Goal: Task Accomplishment & Management: Manage account settings

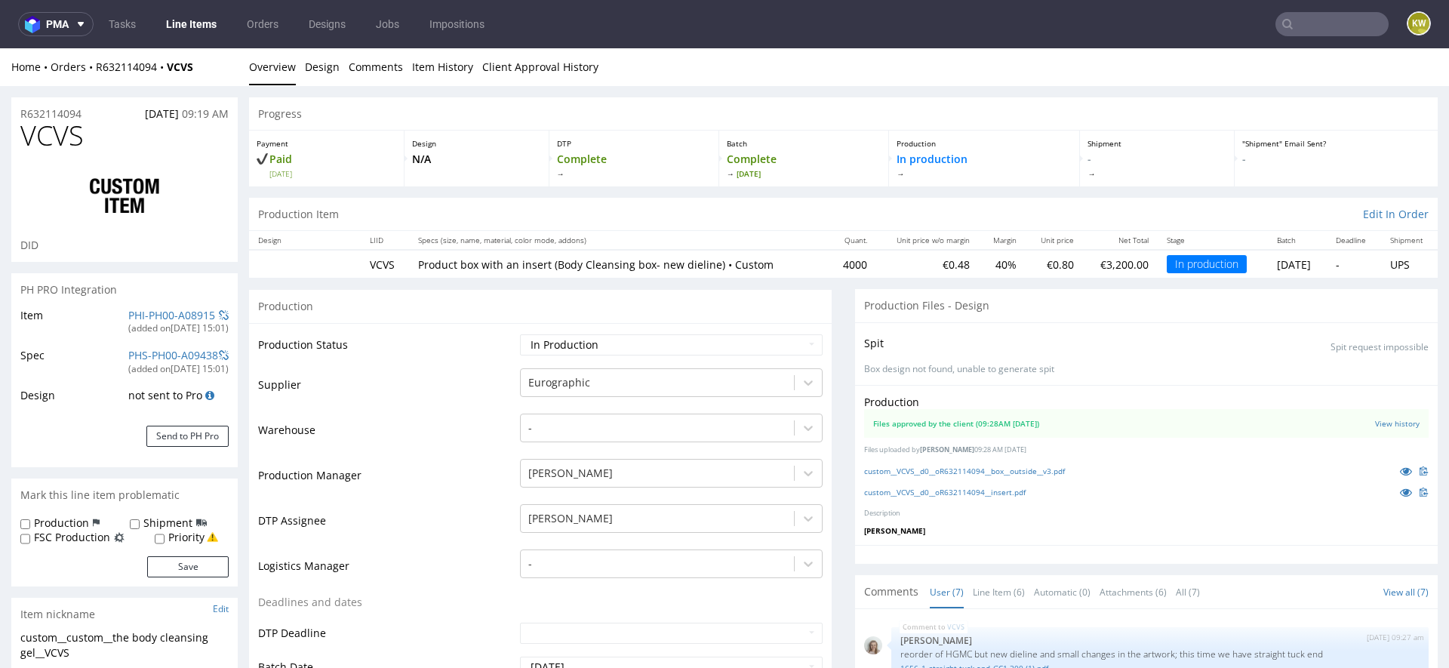
scroll to position [251, 0]
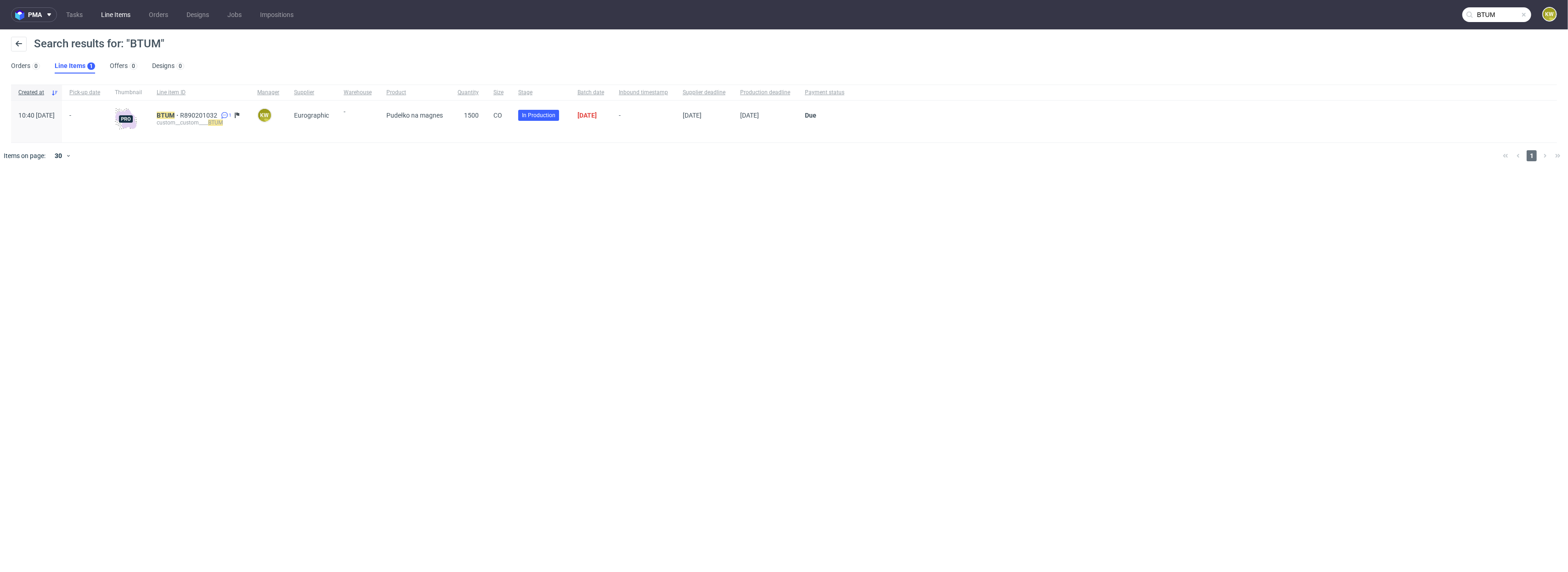
click at [127, 13] on link "Line Items" at bounding box center [116, 15] width 40 height 15
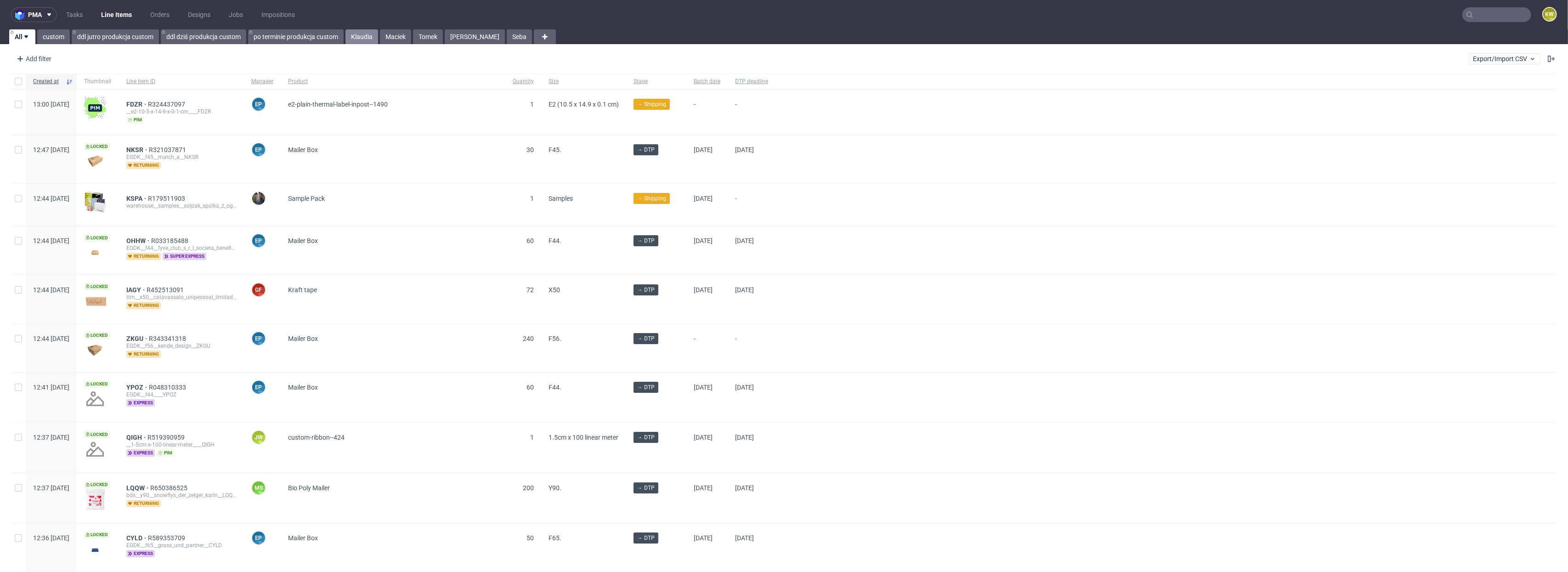
click at [366, 35] on link "Klaudia" at bounding box center [362, 37] width 33 height 15
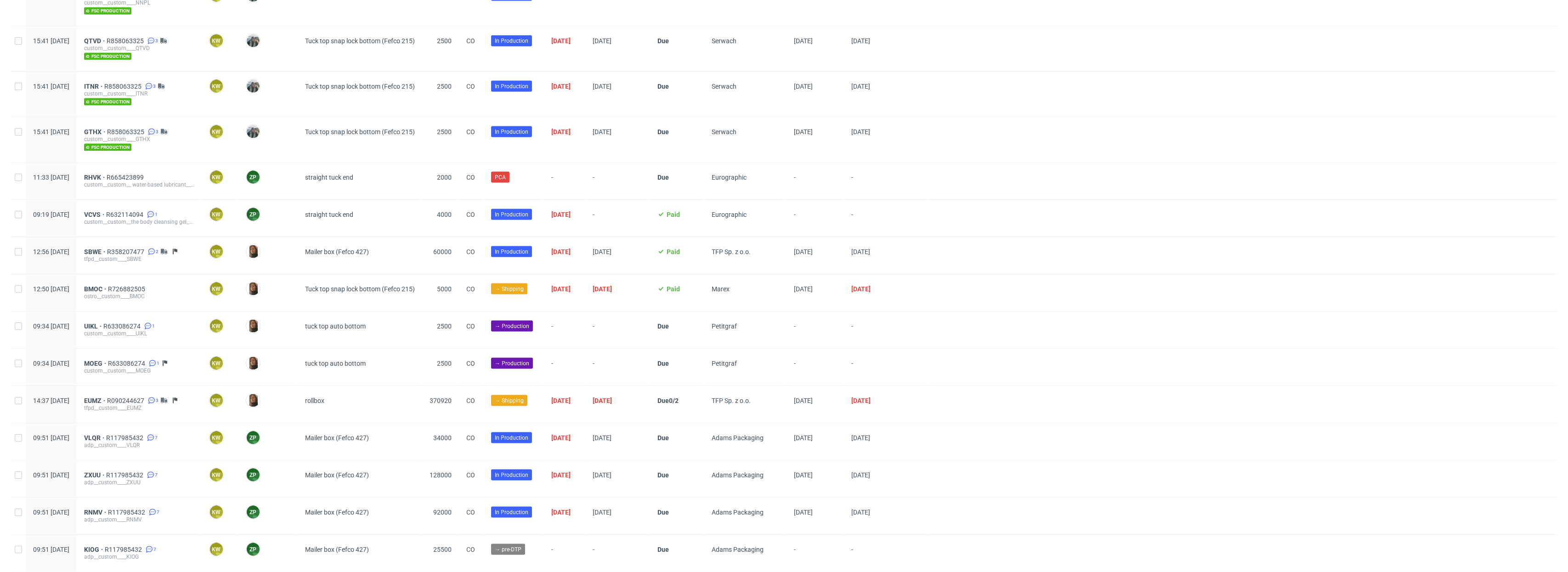
scroll to position [1720, 0]
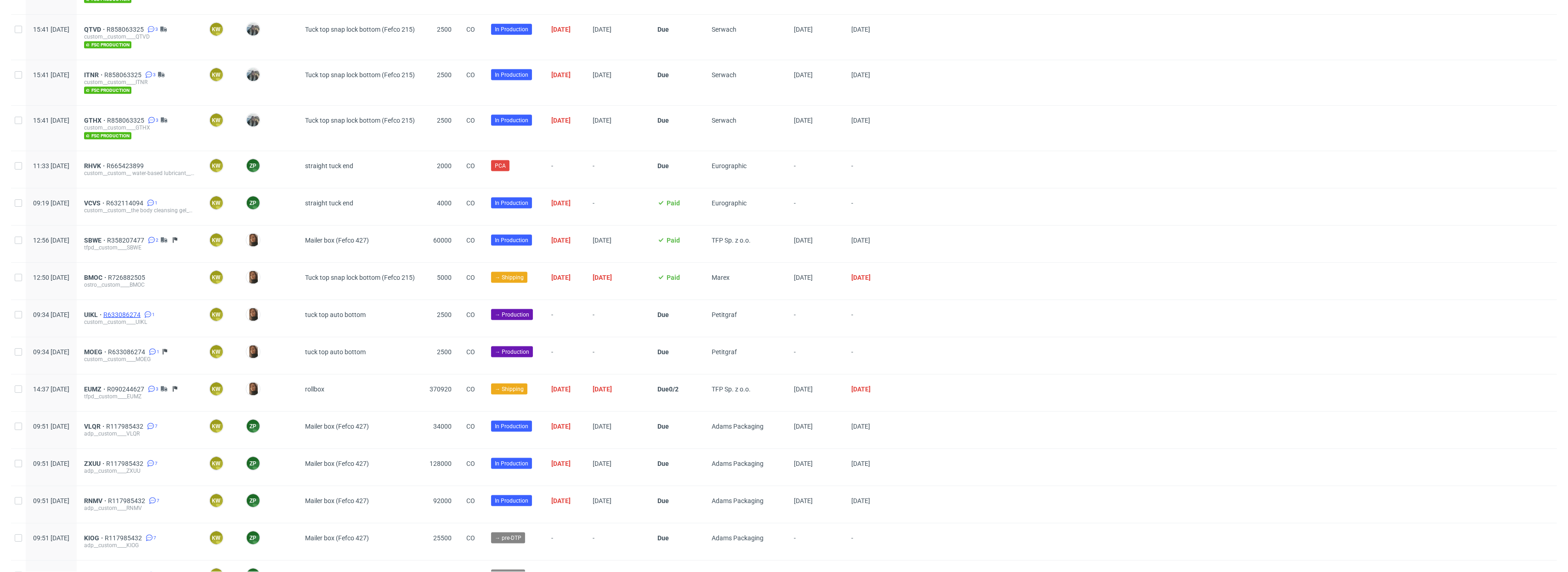
click at [142, 316] on span "R633086274" at bounding box center [123, 315] width 39 height 7
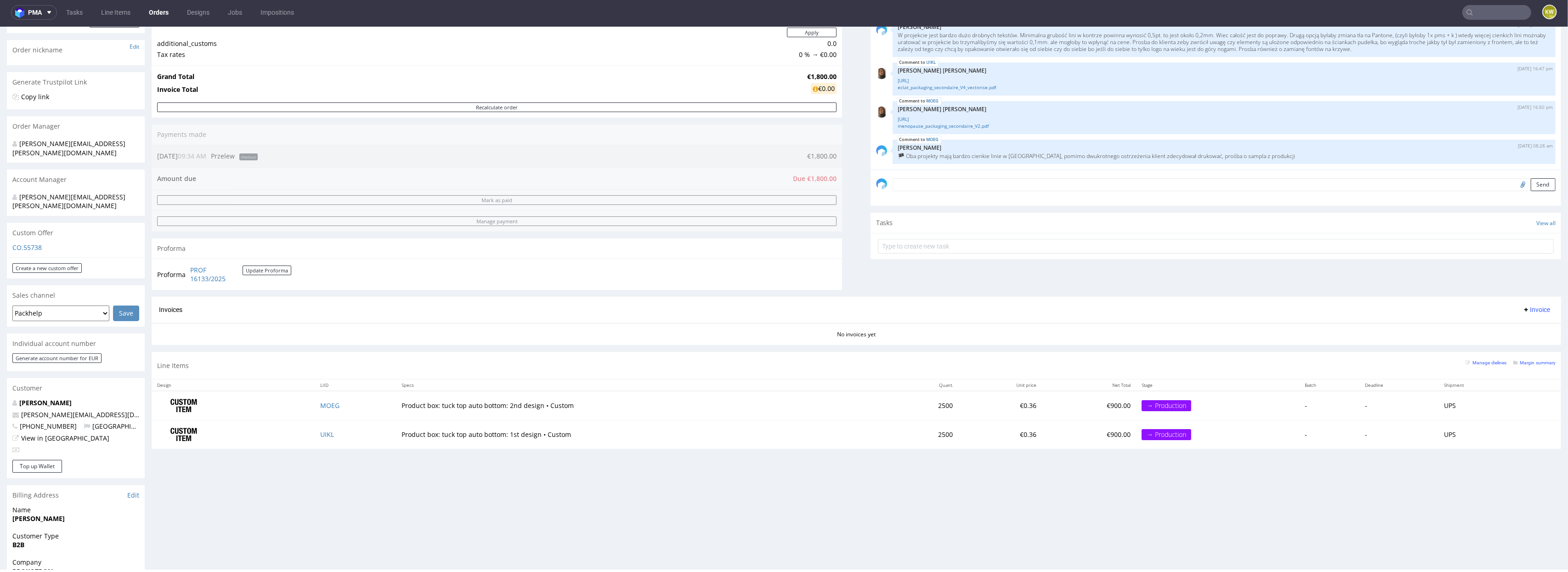
scroll to position [138, 0]
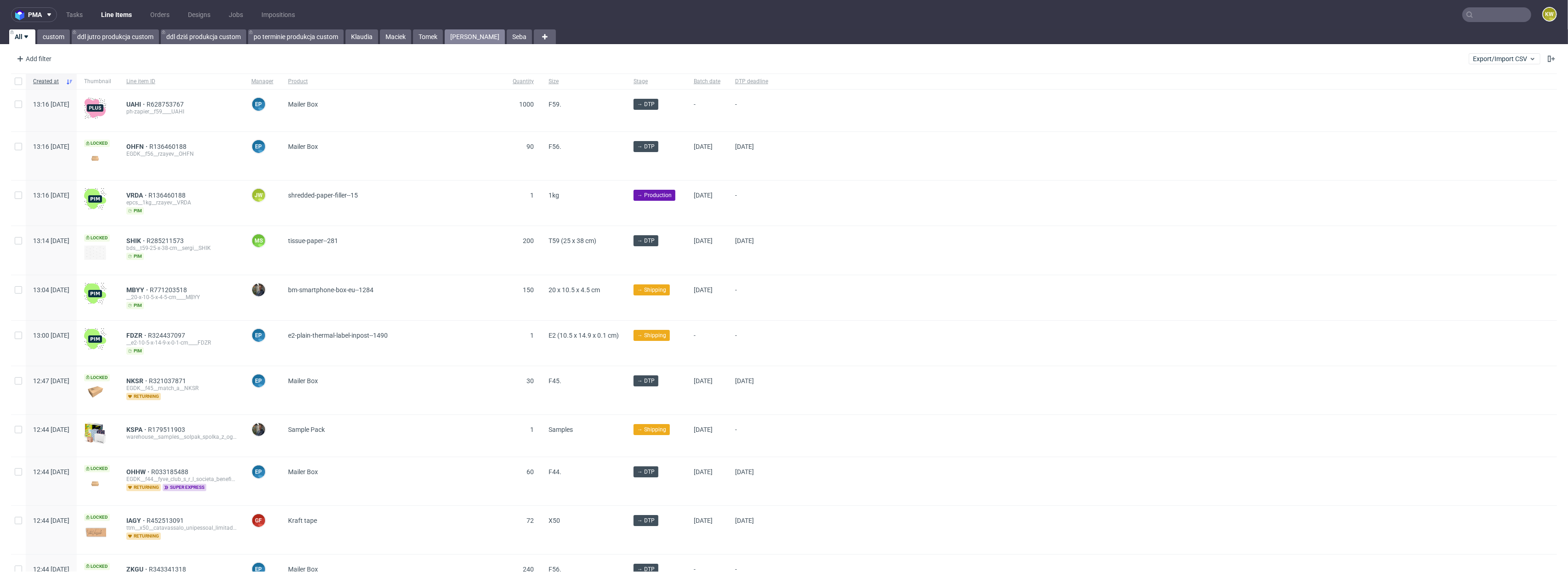
click at [455, 35] on link "[PERSON_NAME]" at bounding box center [475, 37] width 60 height 15
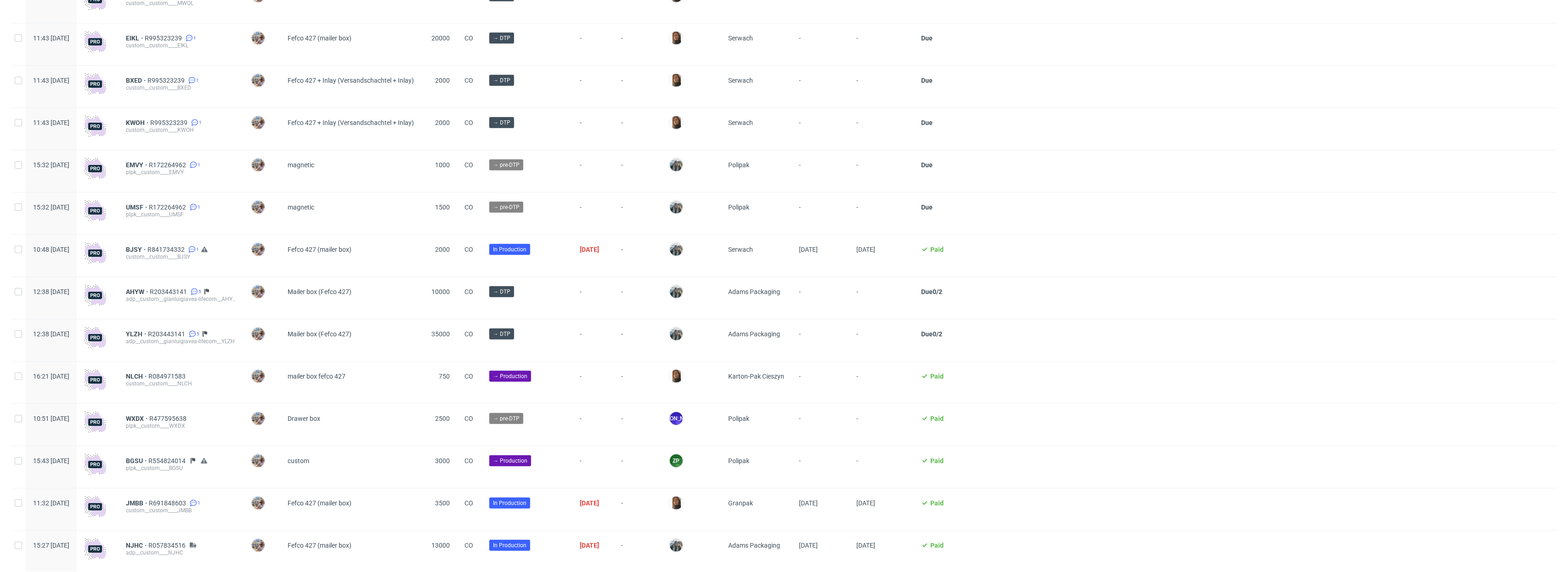
scroll to position [734, 0]
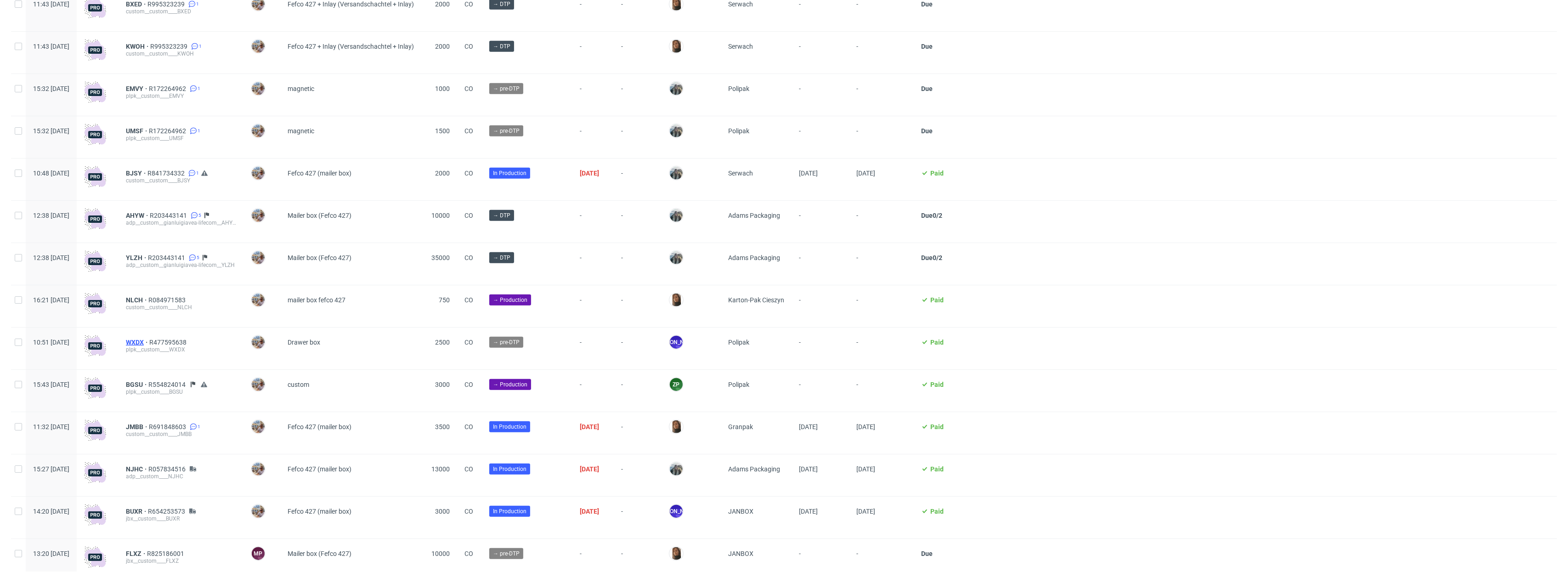
click at [149, 346] on span "WXDX" at bounding box center [138, 342] width 23 height 7
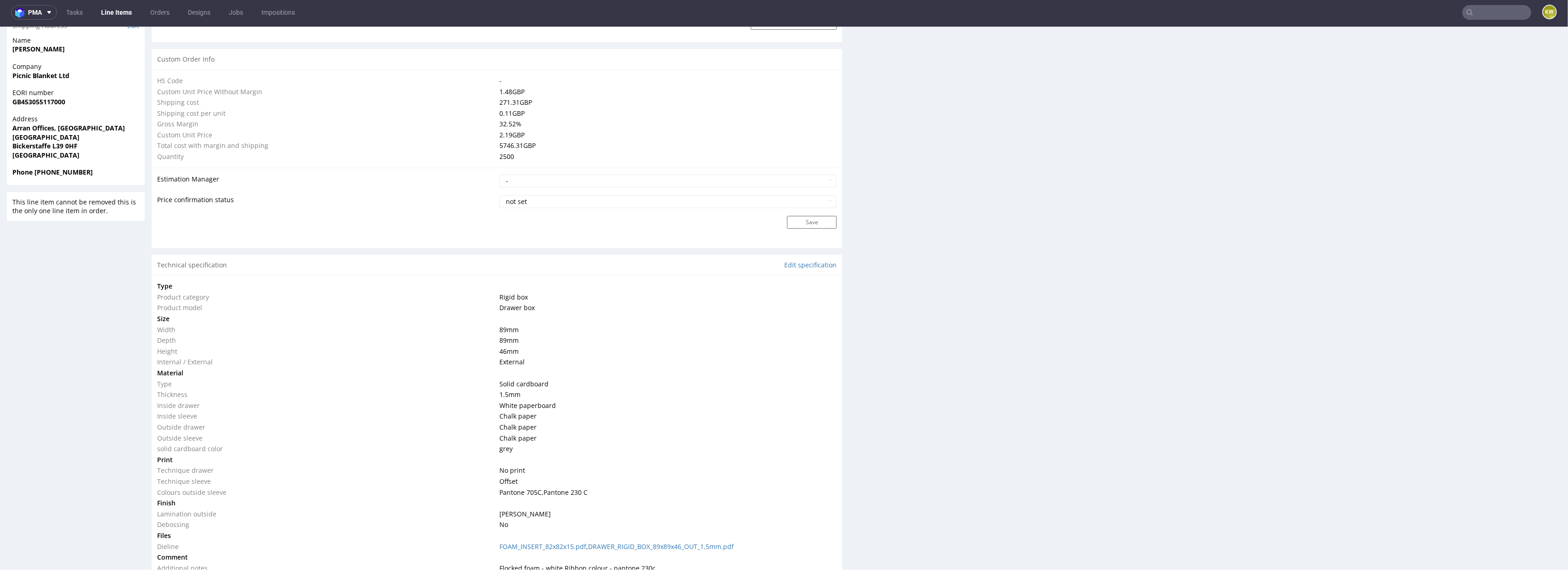
scroll to position [697, 0]
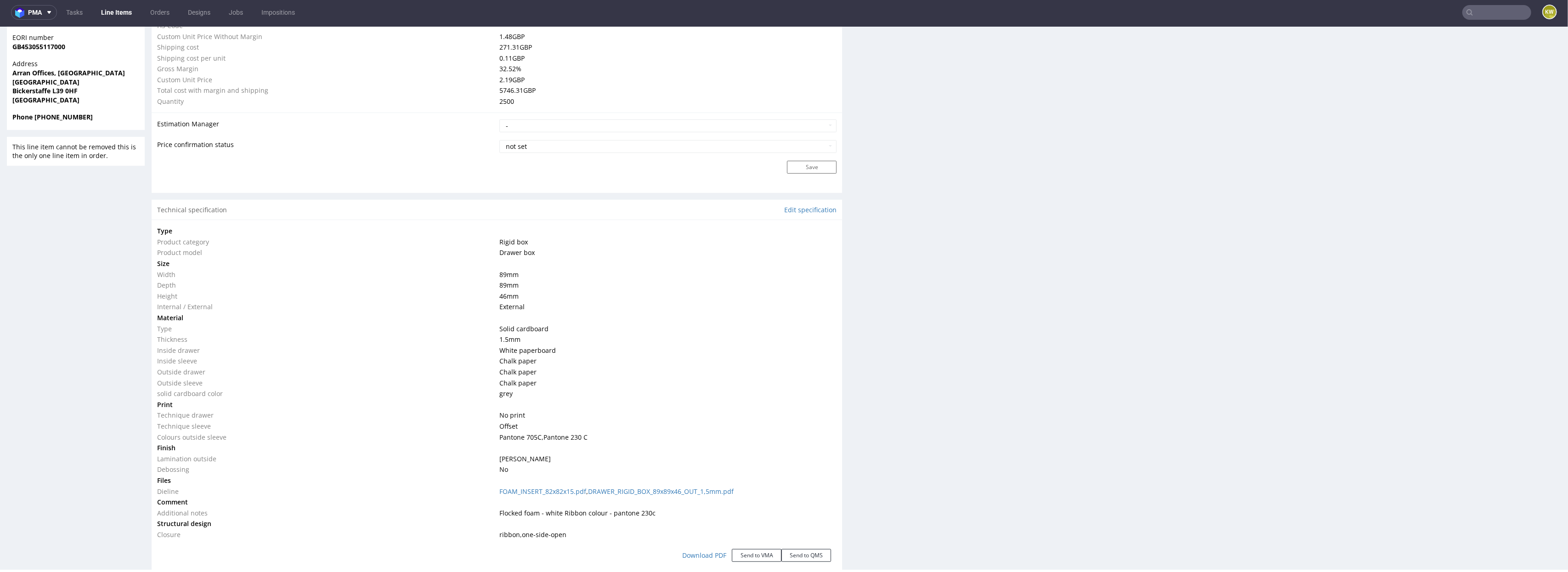
click at [615, 517] on td "Flocked foam - white Ribbon colour - pantone 230c" at bounding box center [667, 513] width 340 height 11
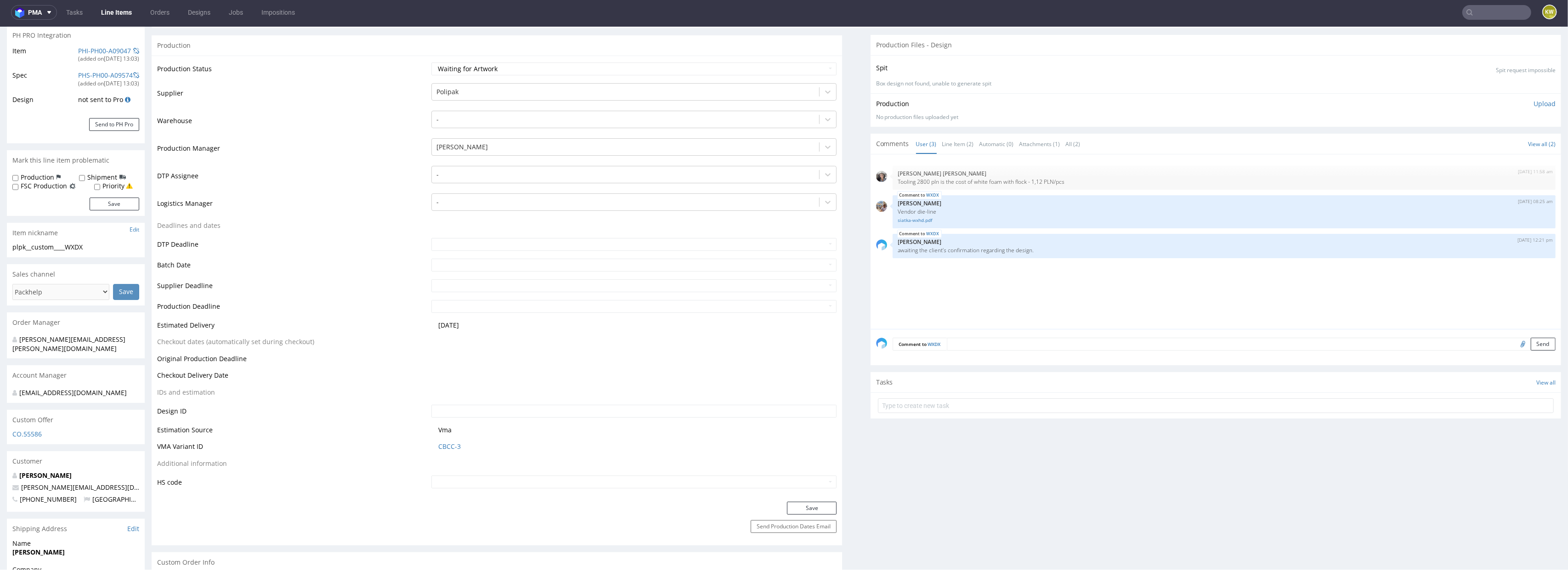
scroll to position [141, 0]
click at [469, 443] on span "CBCC-3" at bounding box center [637, 444] width 399 height 9
click at [441, 442] on link "CBCC-3" at bounding box center [449, 444] width 23 height 9
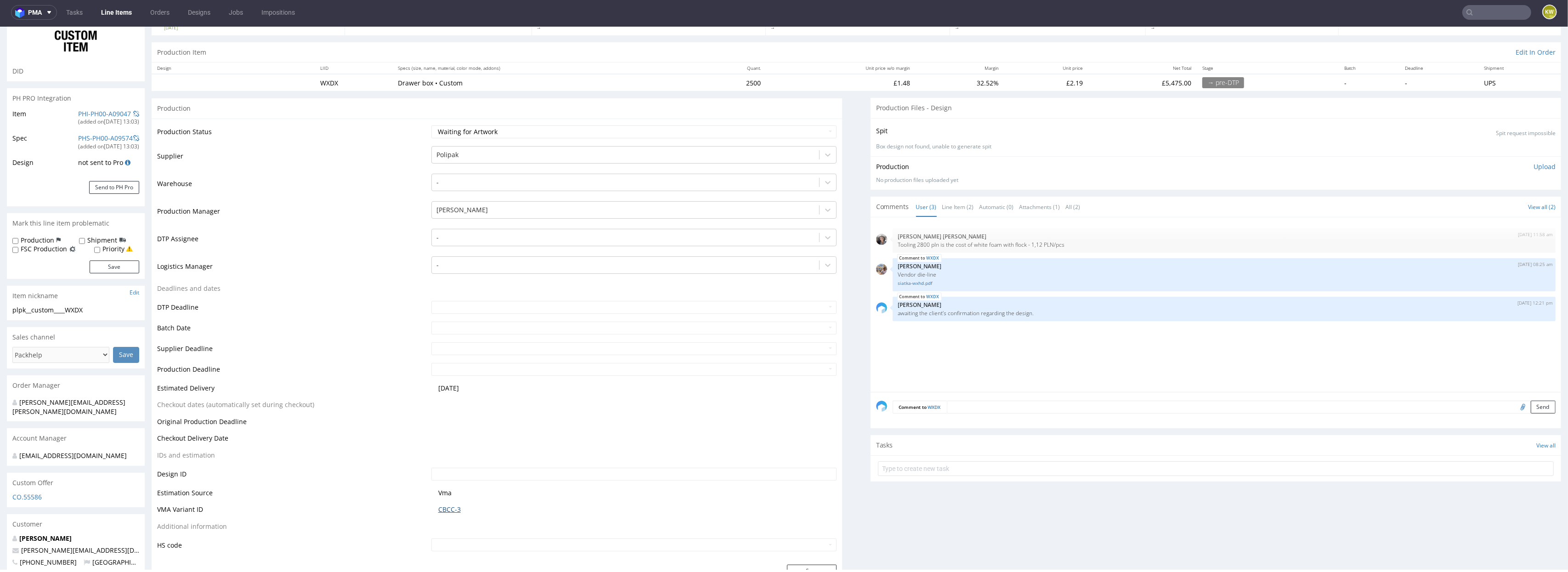
scroll to position [45, 0]
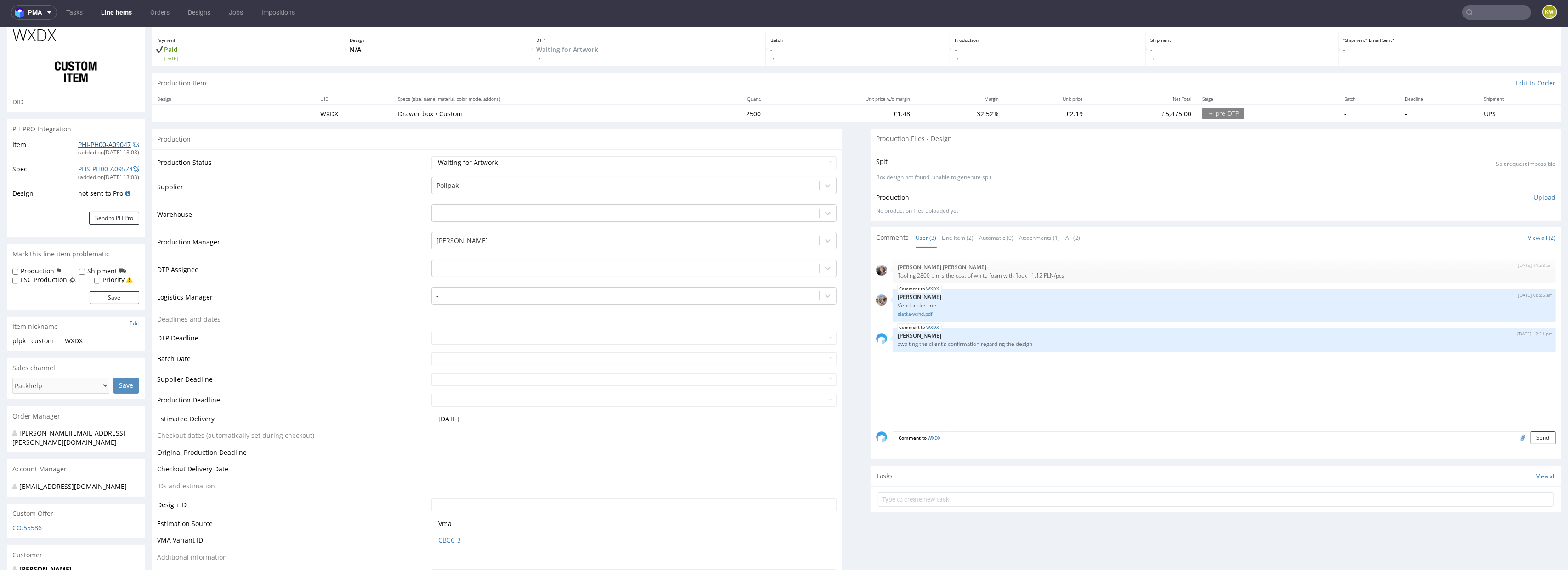
click at [91, 146] on link "PHI-PH00-A09047" at bounding box center [104, 144] width 53 height 9
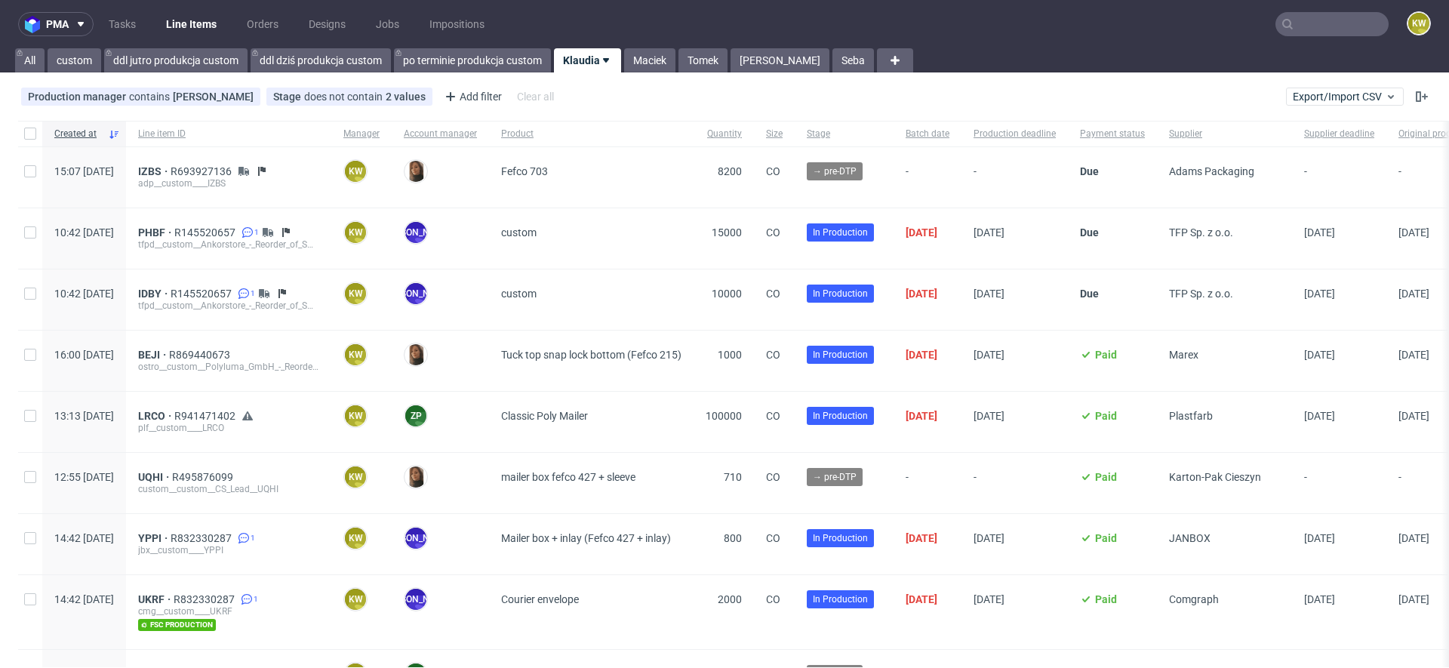
click at [1309, 10] on nav "pma Tasks Line Items Orders Designs Jobs Impositions KW" at bounding box center [724, 24] width 1449 height 48
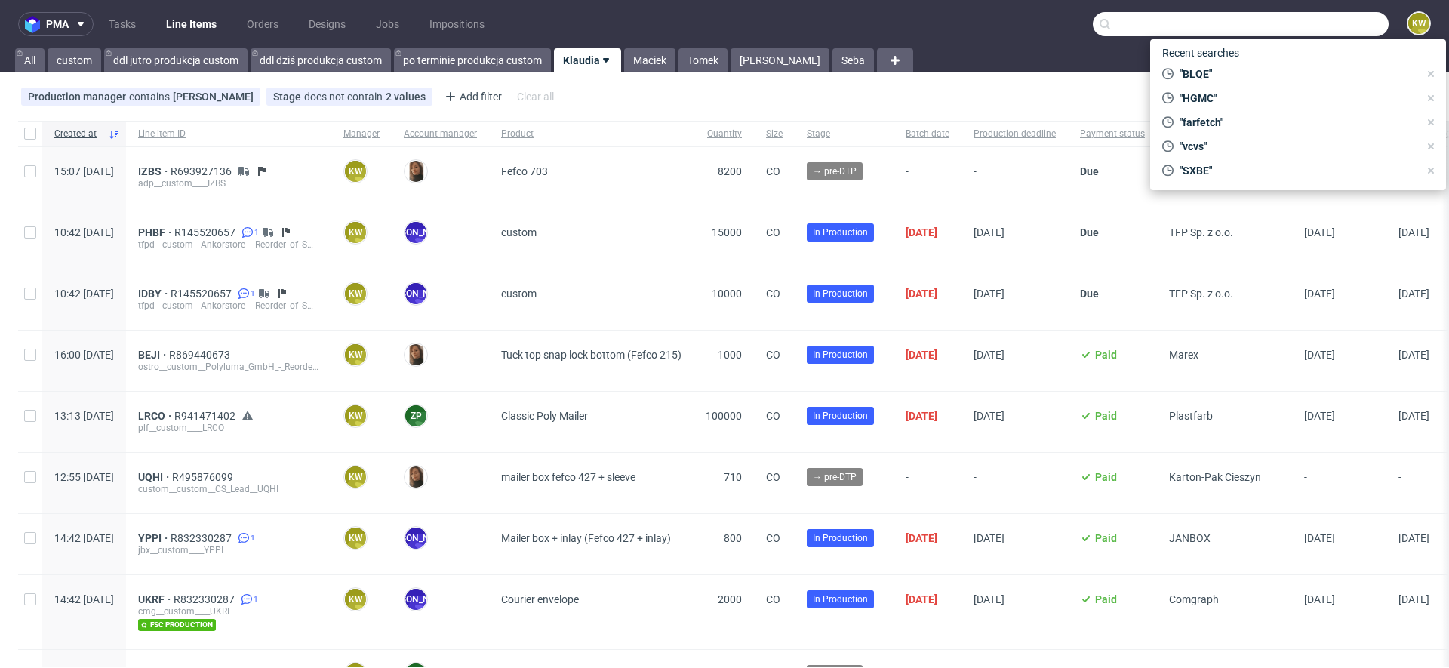
click at [1305, 19] on input "text" at bounding box center [1241, 24] width 296 height 24
paste input "IDUW"
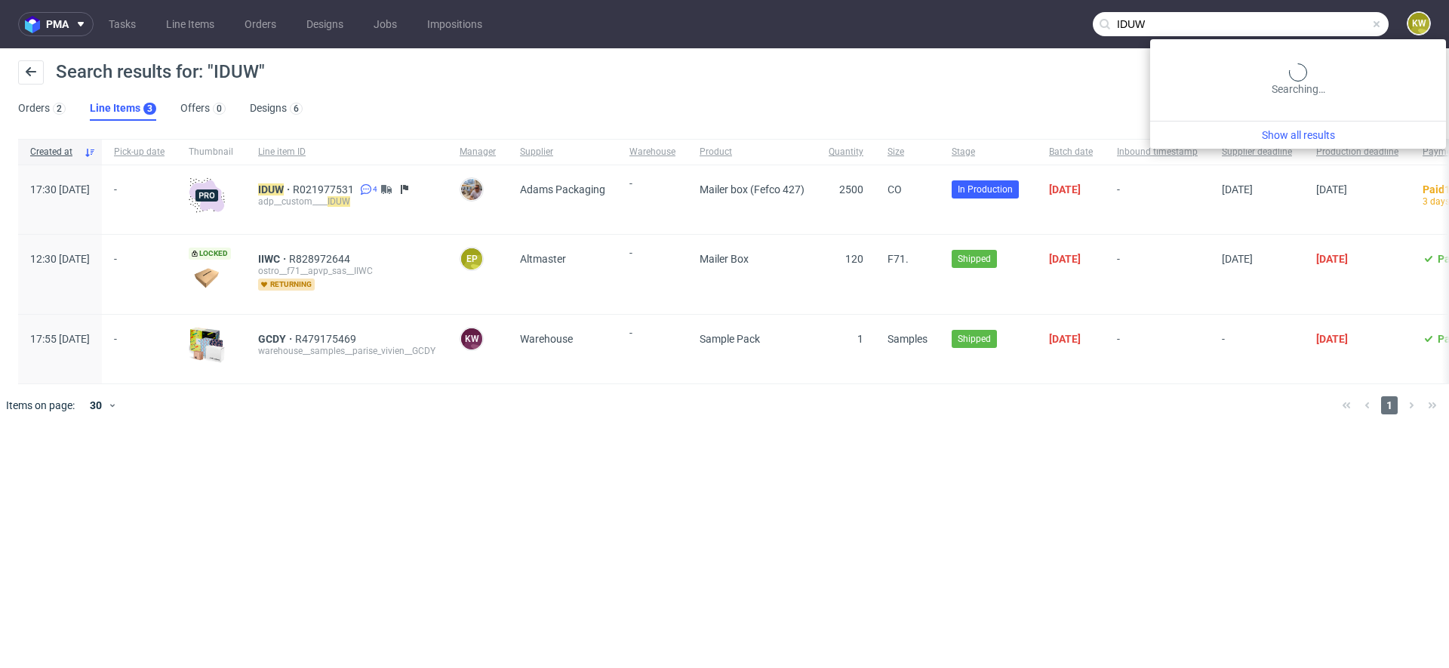
click at [1348, 34] on input "IDUW" at bounding box center [1241, 24] width 296 height 24
click at [1350, 19] on input "IDUW" at bounding box center [1241, 24] width 296 height 24
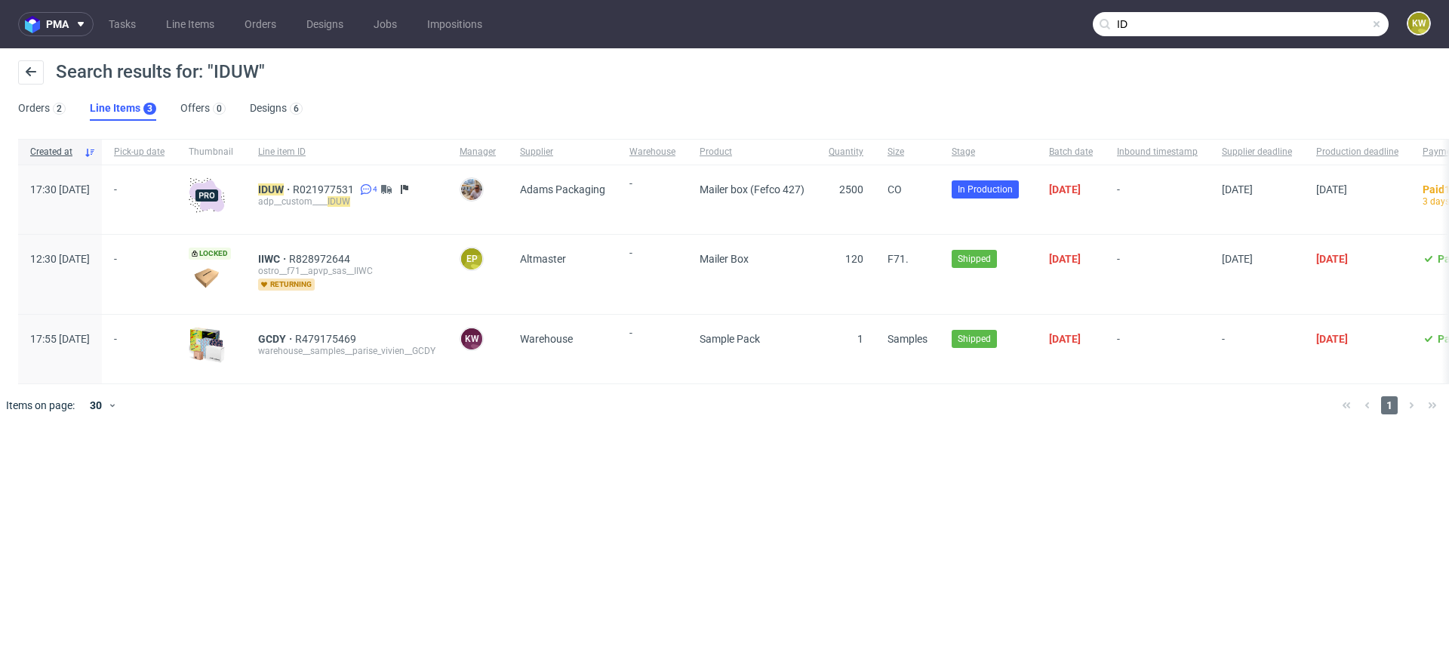
type input "I"
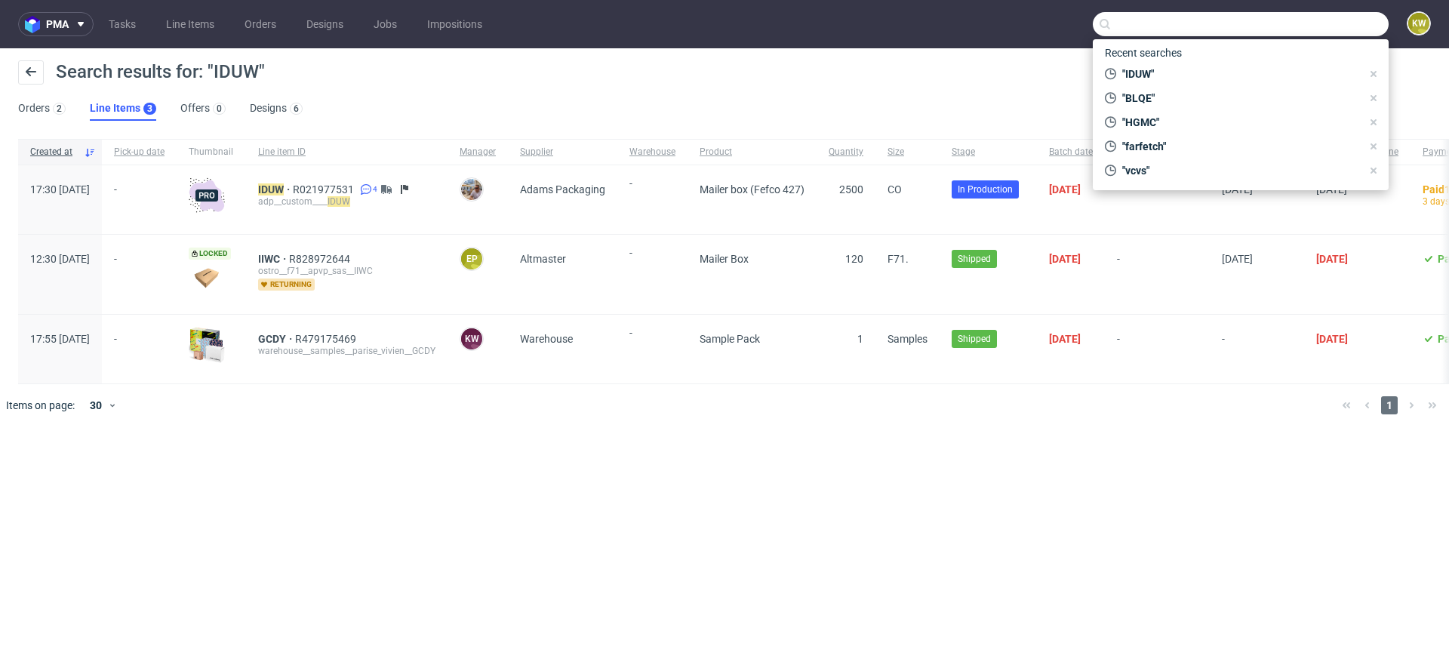
paste input "SXBE"
type input "SXBE"
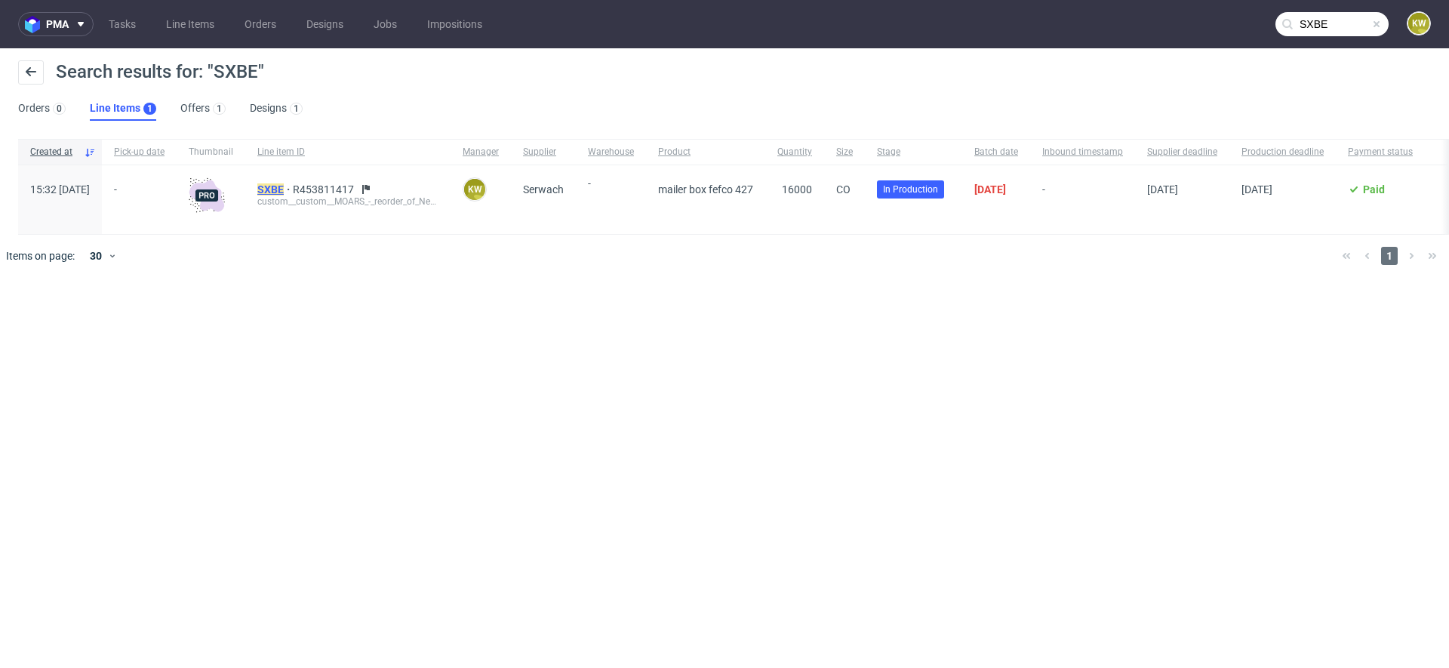
click at [284, 186] on mark "SXBE" at bounding box center [270, 189] width 26 height 12
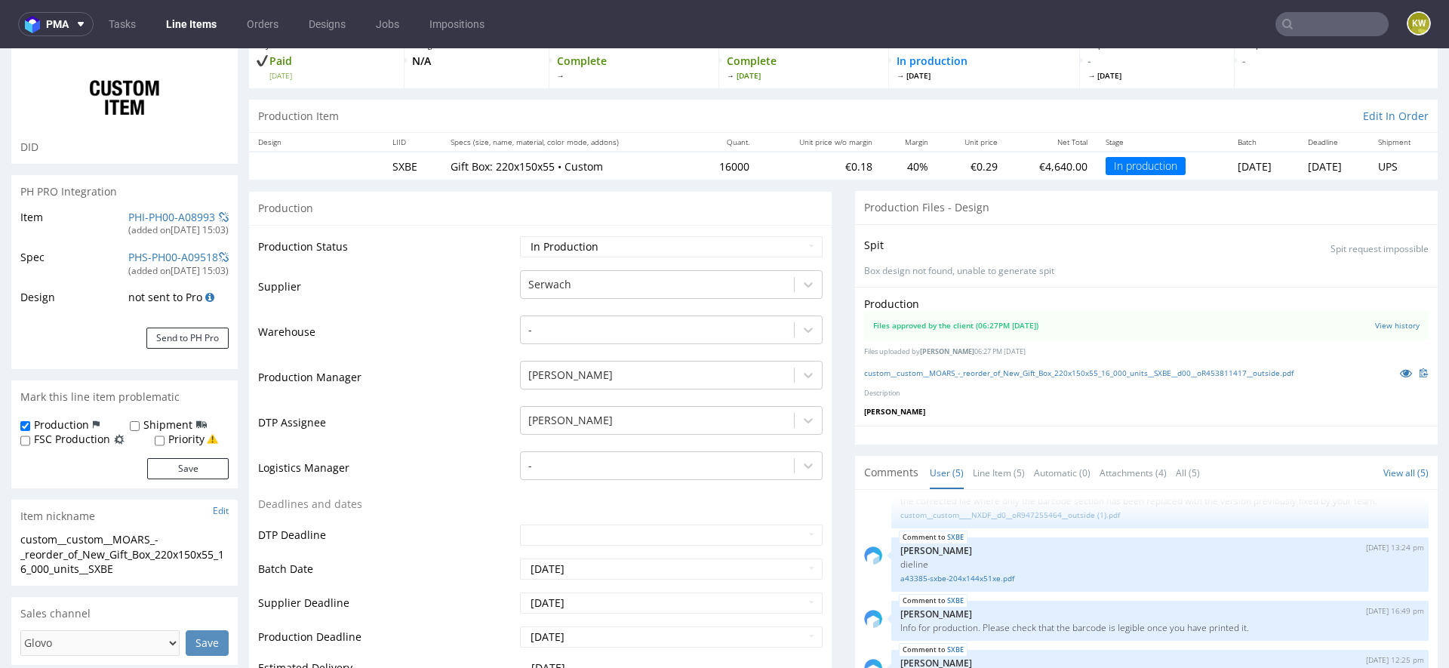
scroll to position [119, 0]
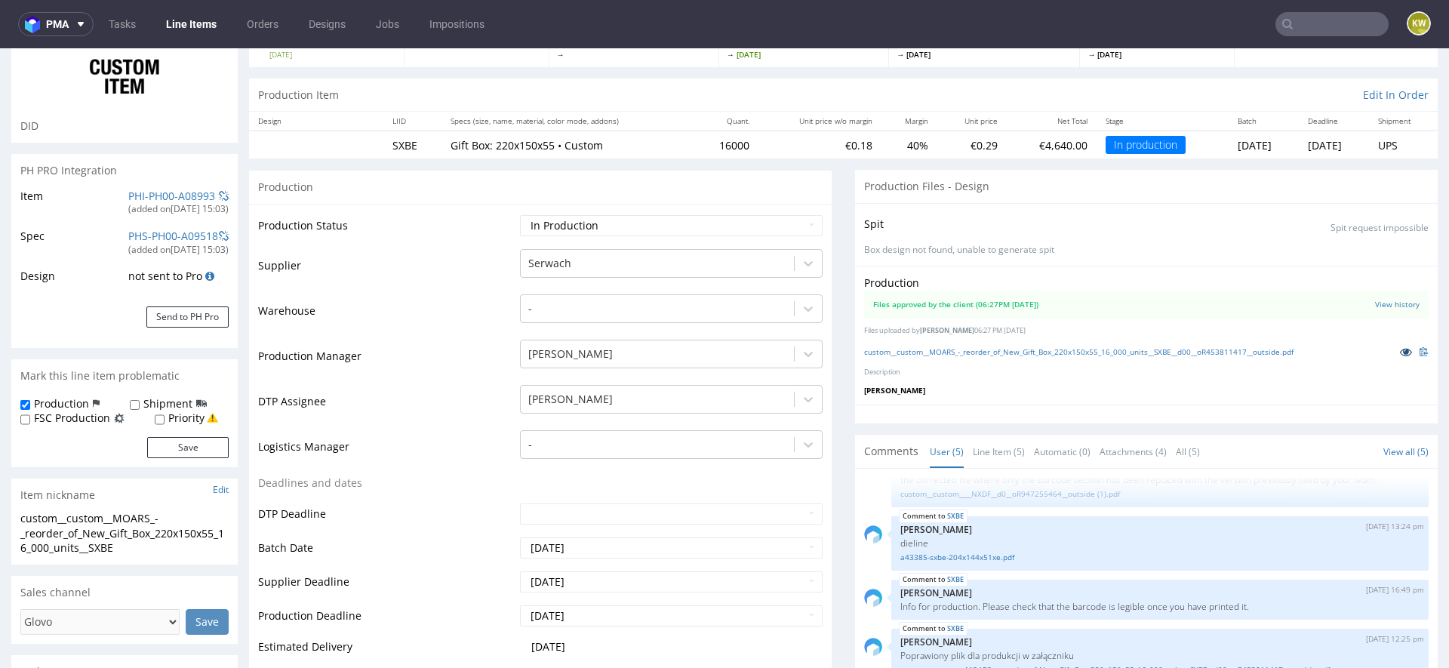
click at [1400, 352] on icon at bounding box center [1406, 351] width 12 height 11
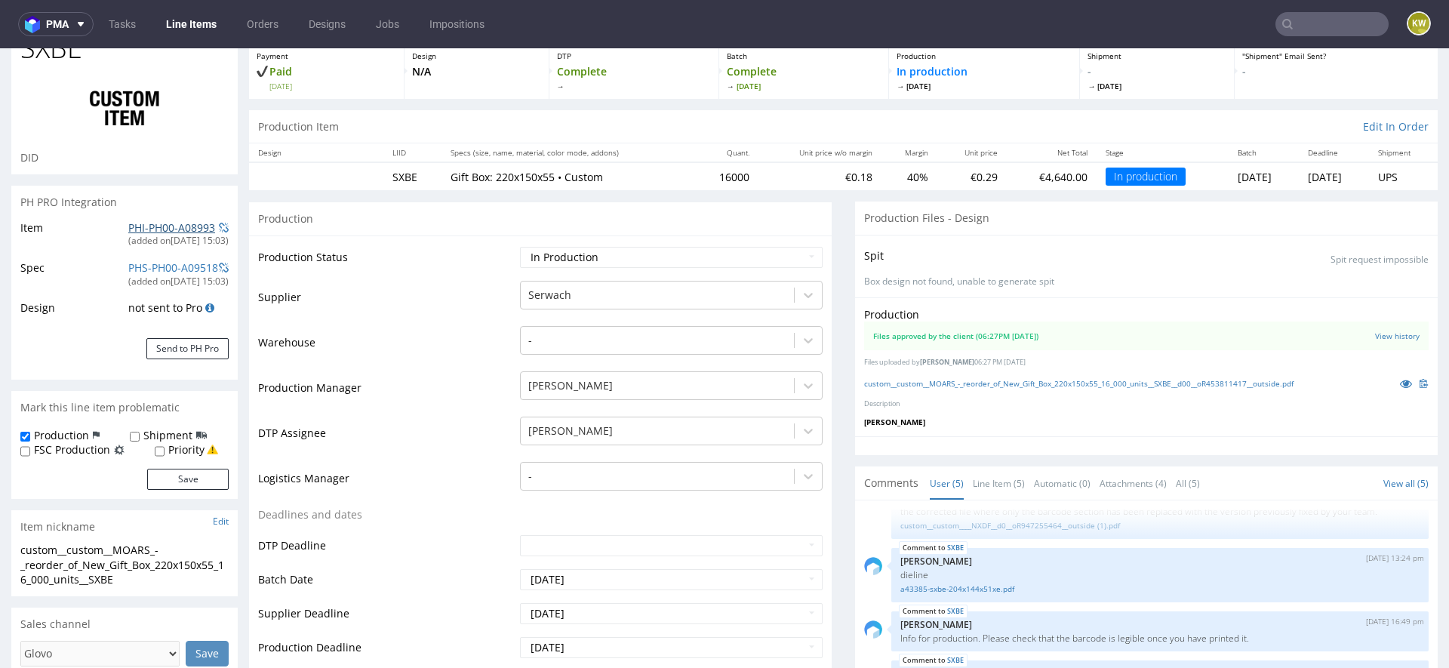
click at [159, 229] on link "PHI-PH00-A08993" at bounding box center [171, 227] width 87 height 14
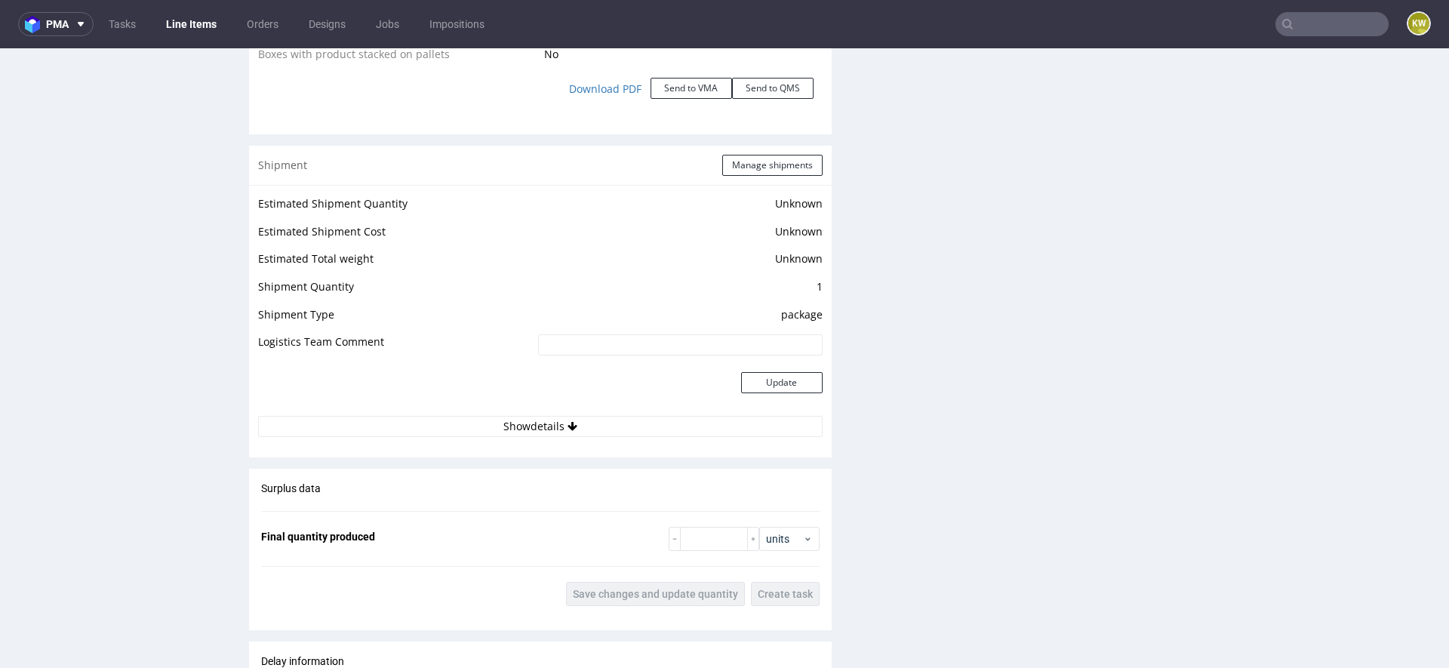
scroll to position [1762, 0]
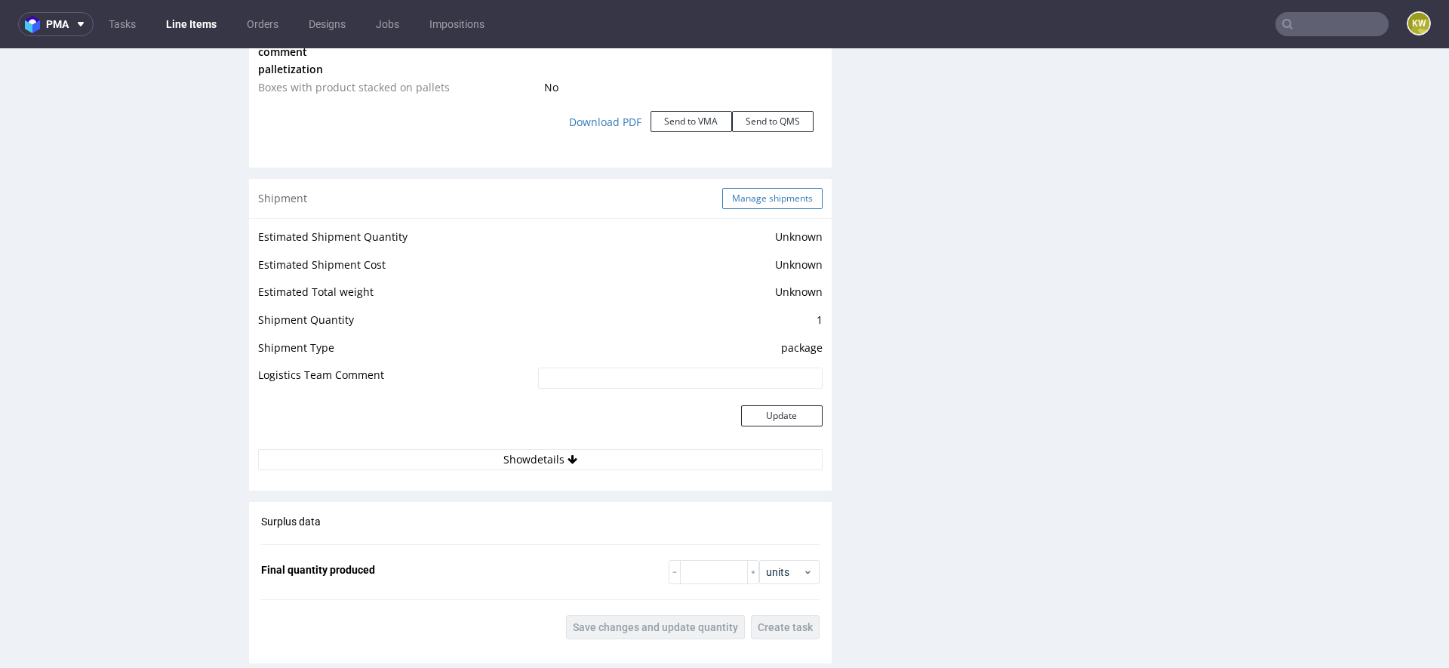
click at [754, 202] on button "Manage shipments" at bounding box center [772, 198] width 100 height 21
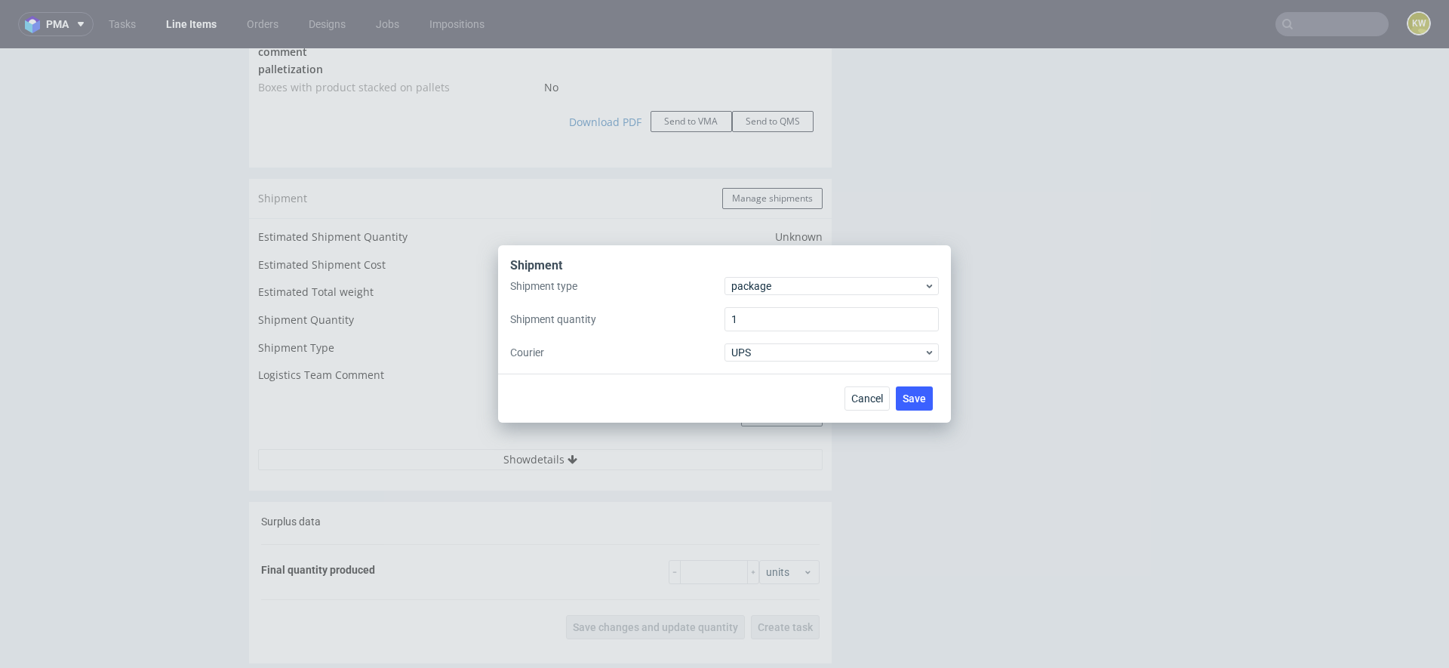
click at [758, 303] on div "Shipment type package Shipment quantity 1 Courier UPS" at bounding box center [724, 319] width 429 height 85
click at [778, 279] on span "package" at bounding box center [827, 286] width 192 height 15
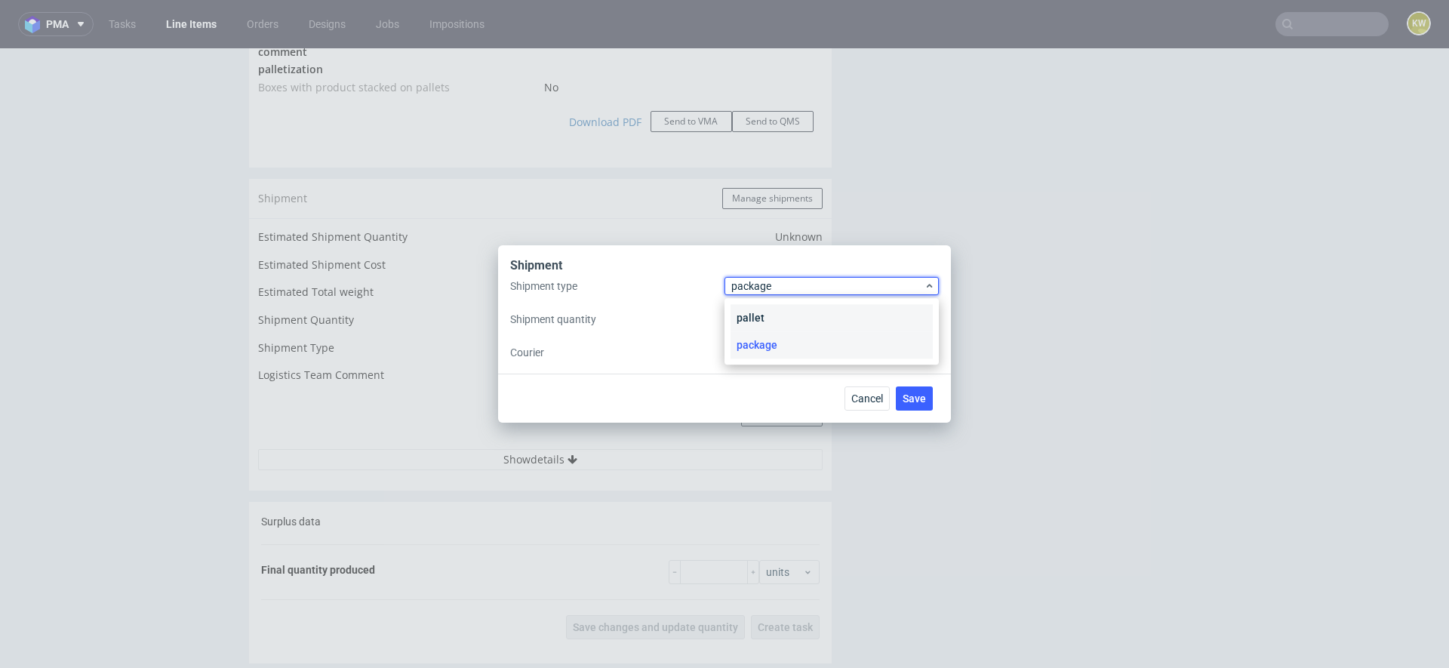
click at [765, 315] on div "pallet" at bounding box center [832, 317] width 202 height 27
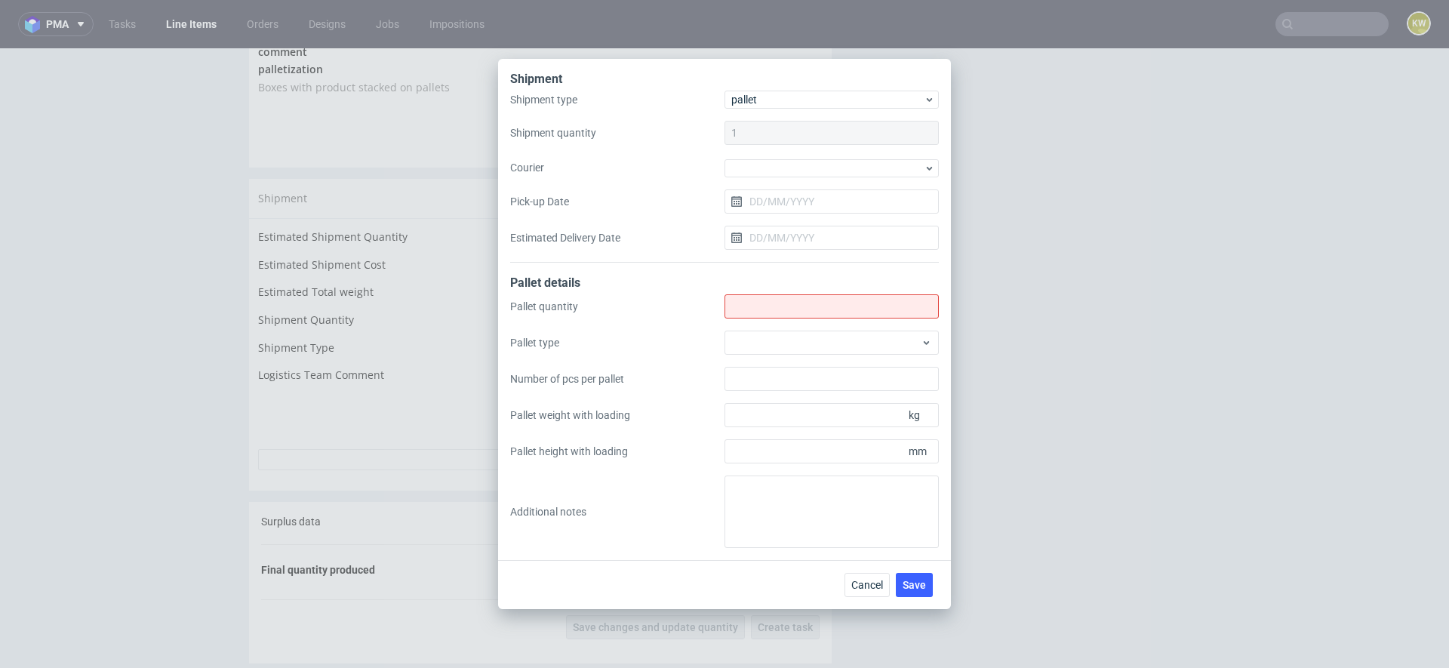
click at [764, 319] on div "Pallet quantity Pallet type Number of pcs per pallet Pallet weight with loading…" at bounding box center [724, 421] width 429 height 254
click at [765, 306] on input "Shipment type" at bounding box center [832, 306] width 214 height 24
type input "4"
click at [760, 341] on div at bounding box center [832, 343] width 214 height 24
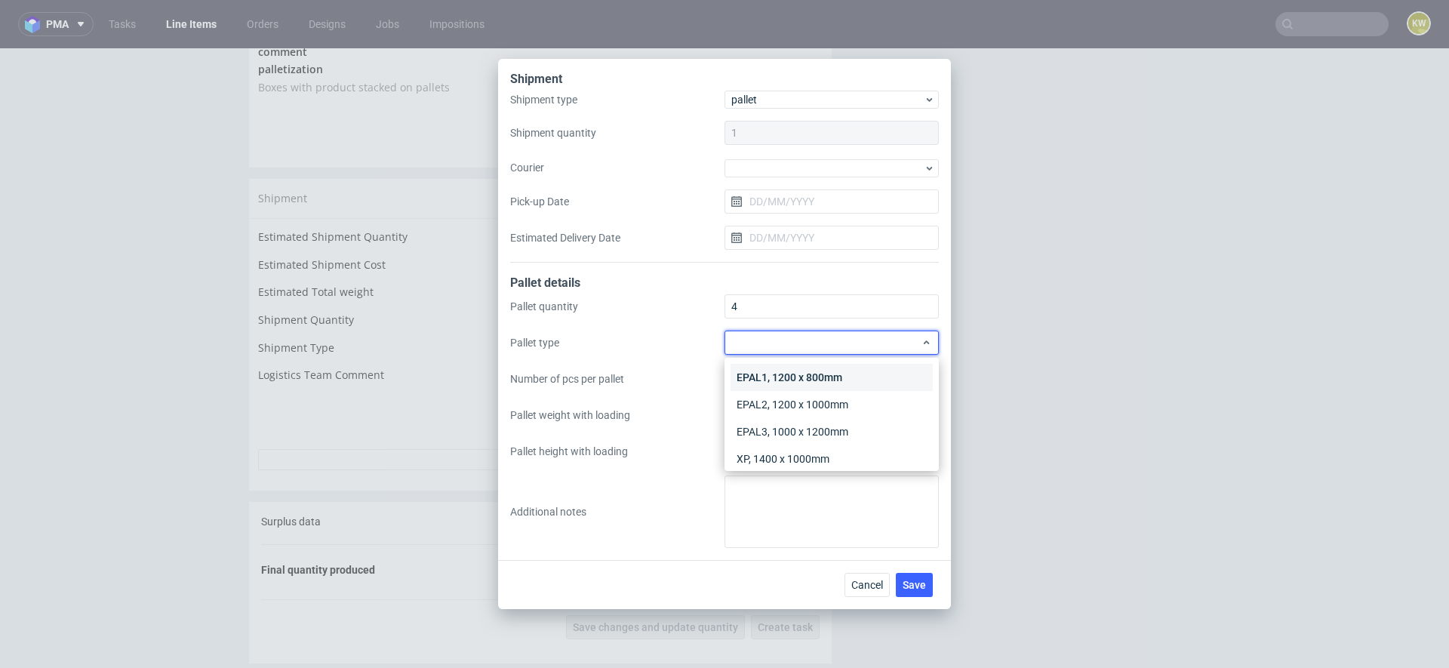
click at [765, 375] on div "EPAL1, 1200 x 800mm" at bounding box center [832, 377] width 202 height 27
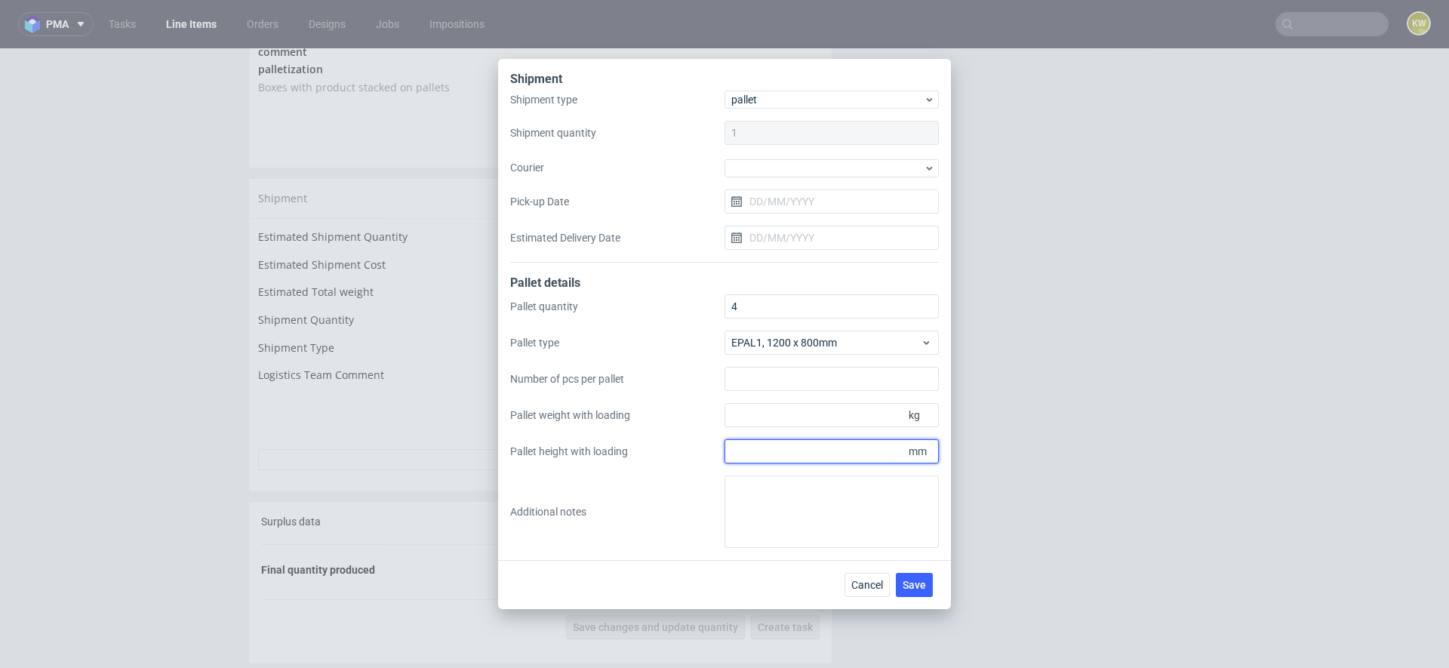
click at [762, 453] on input "Pallet height with loading" at bounding box center [832, 451] width 214 height 24
type input "1800"
click at [765, 417] on input "Pallet weight with loading" at bounding box center [832, 415] width 214 height 24
type input "320"
click at [913, 581] on span "Save" at bounding box center [914, 585] width 23 height 11
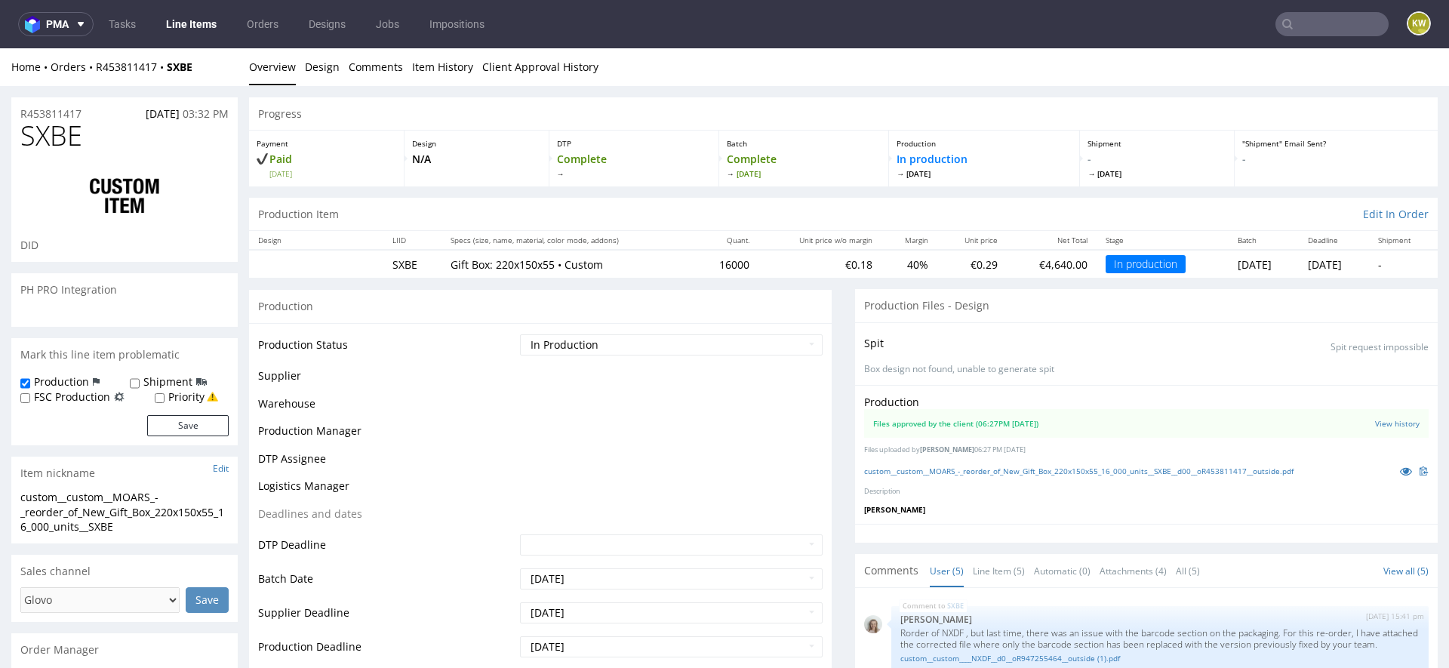
scroll to position [57, 0]
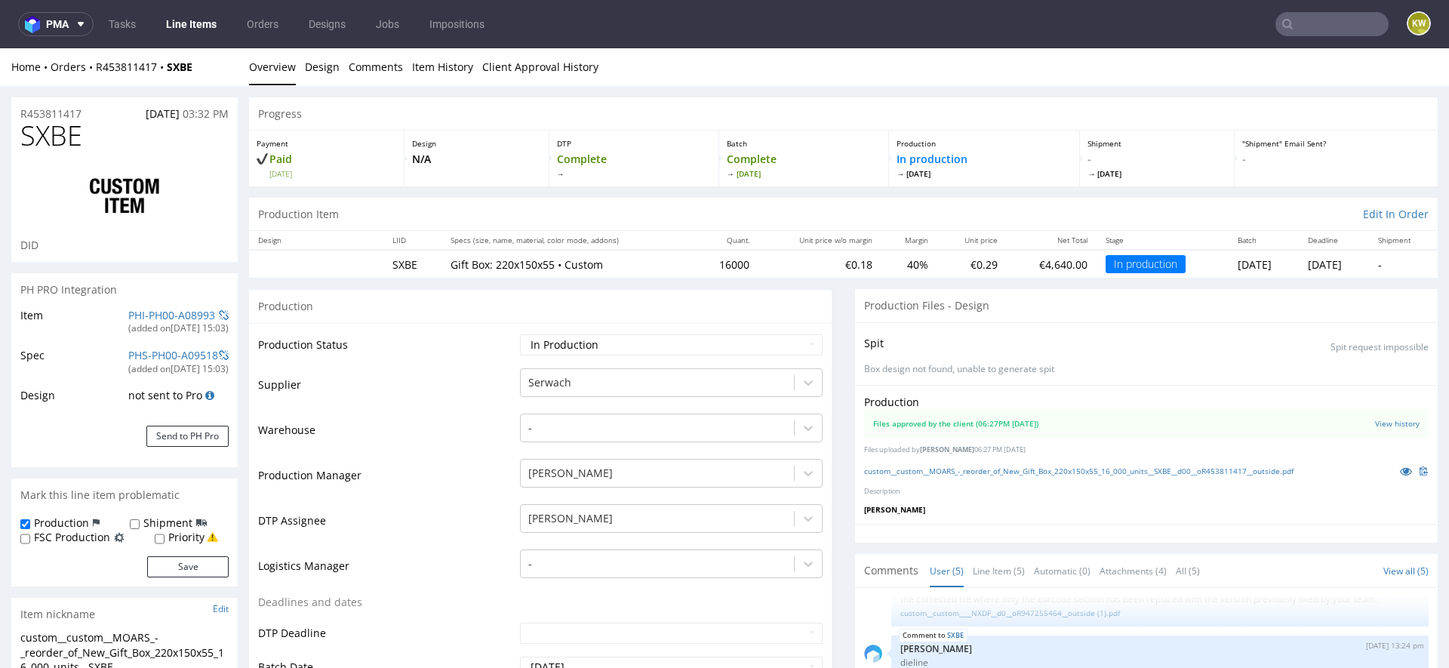
click at [550, 345] on select "Waiting for Artwork Waiting for Diecut Waiting for Mockup Waiting for DTP Waiti…" at bounding box center [671, 344] width 303 height 21
select select "production_complete"
click at [520, 334] on select "Waiting for Artwork Waiting for Diecut Waiting for Mockup Waiting for DTP Waiti…" at bounding box center [671, 344] width 303 height 21
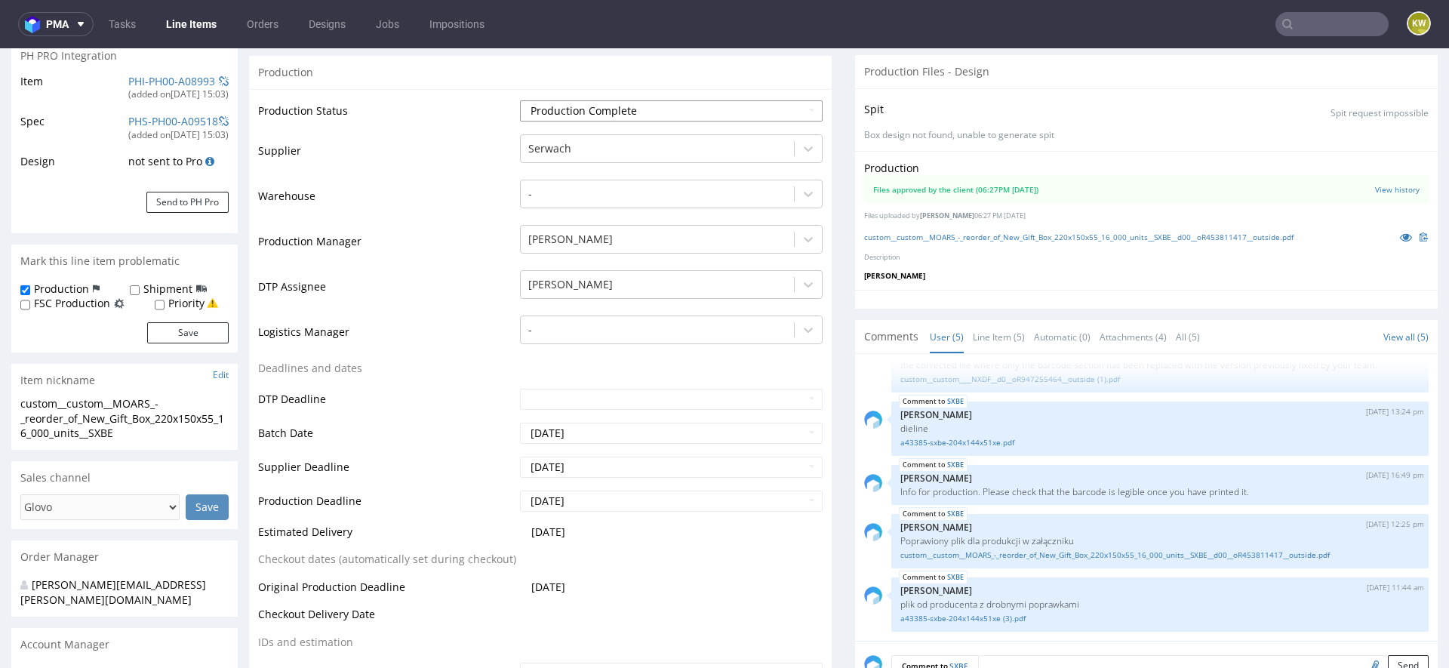
scroll to position [235, 0]
click at [592, 501] on input "2025-09-23" at bounding box center [671, 499] width 303 height 21
click at [547, 430] on td "22" at bounding box center [552, 431] width 23 height 23
type input "2025-09-22"
click at [565, 524] on span "2025-09-29" at bounding box center [548, 530] width 34 height 14
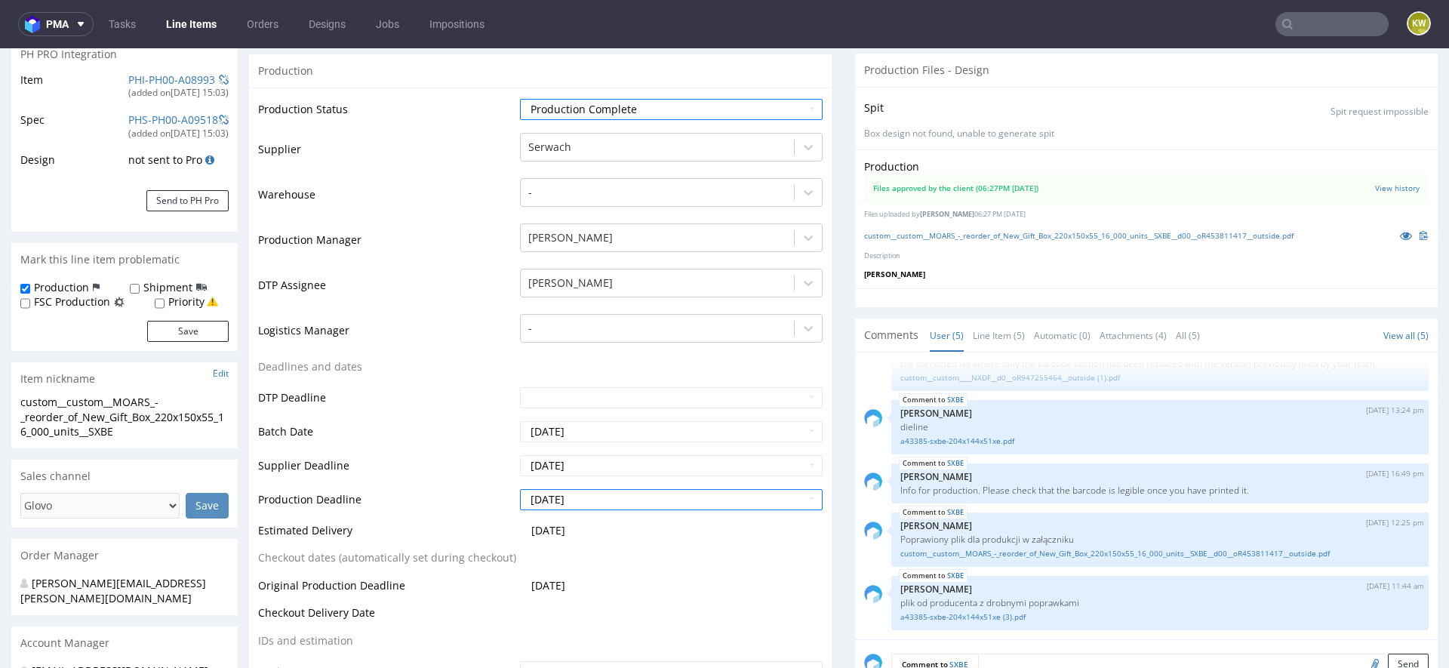
click at [565, 530] on span "2025-09-29" at bounding box center [548, 530] width 34 height 14
click at [565, 539] on td "2025-09-29" at bounding box center [669, 536] width 306 height 28
click at [599, 460] on input "2025-09-19" at bounding box center [671, 465] width 303 height 21
click at [551, 405] on td "22" at bounding box center [552, 397] width 23 height 23
type input "2025-09-22"
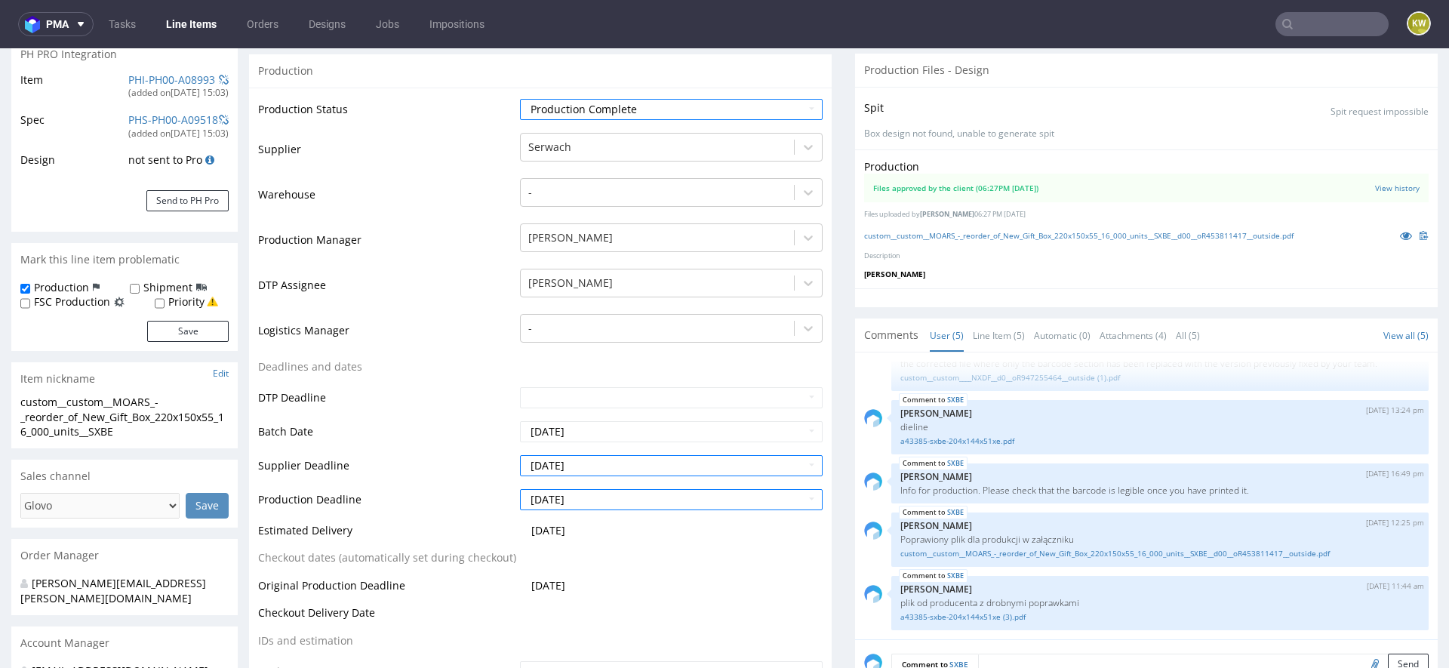
scroll to position [486, 0]
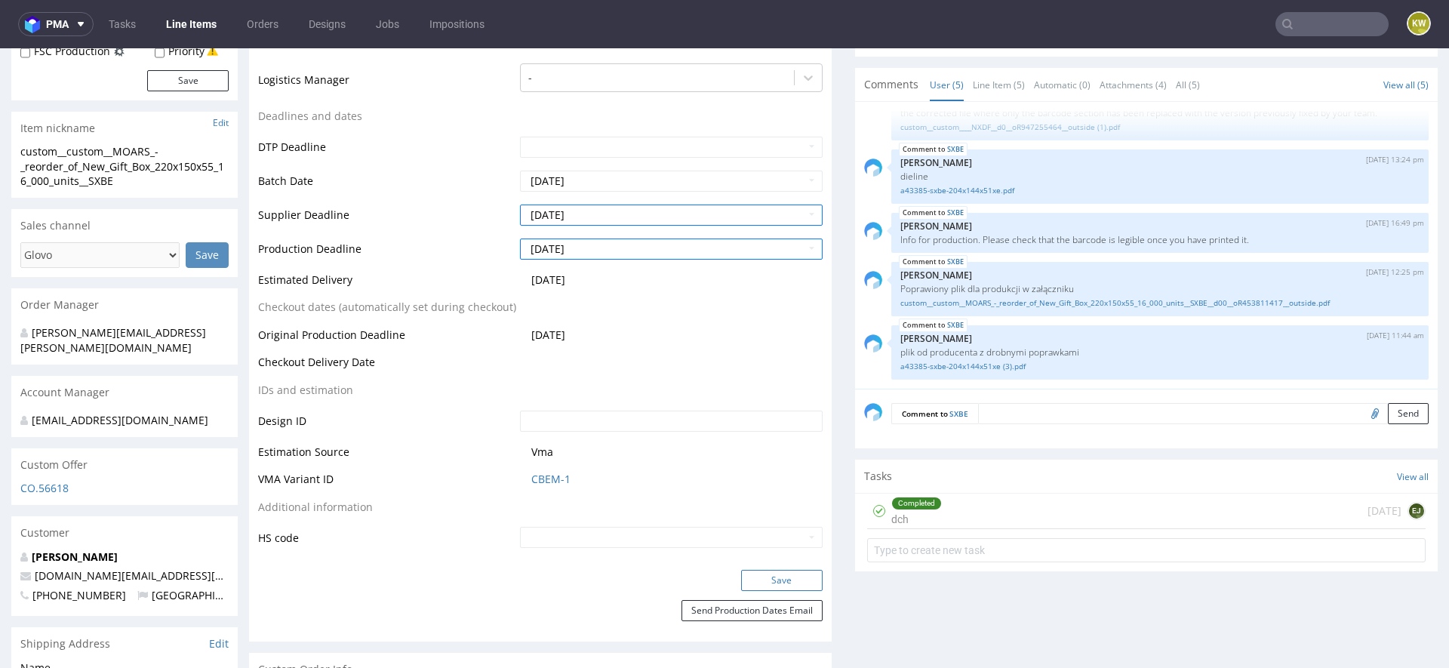
click at [767, 580] on button "Save" at bounding box center [782, 580] width 82 height 21
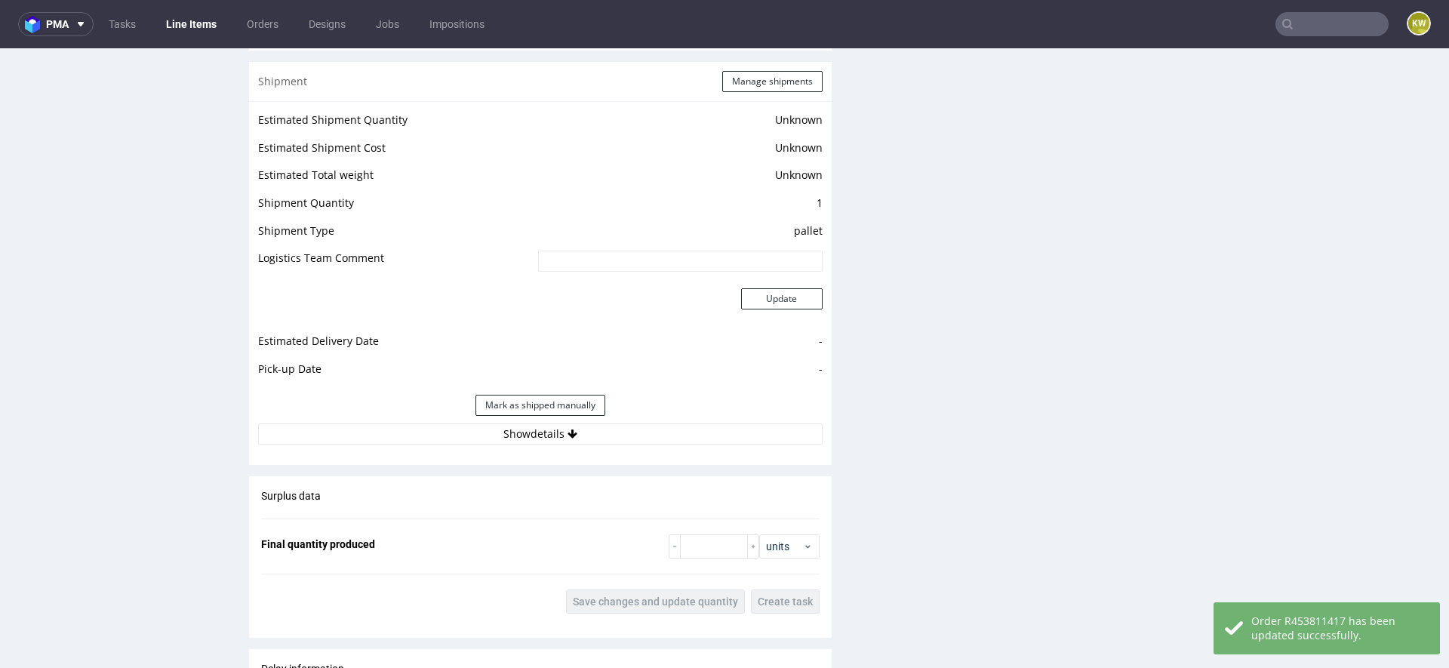
scroll to position [1919, 0]
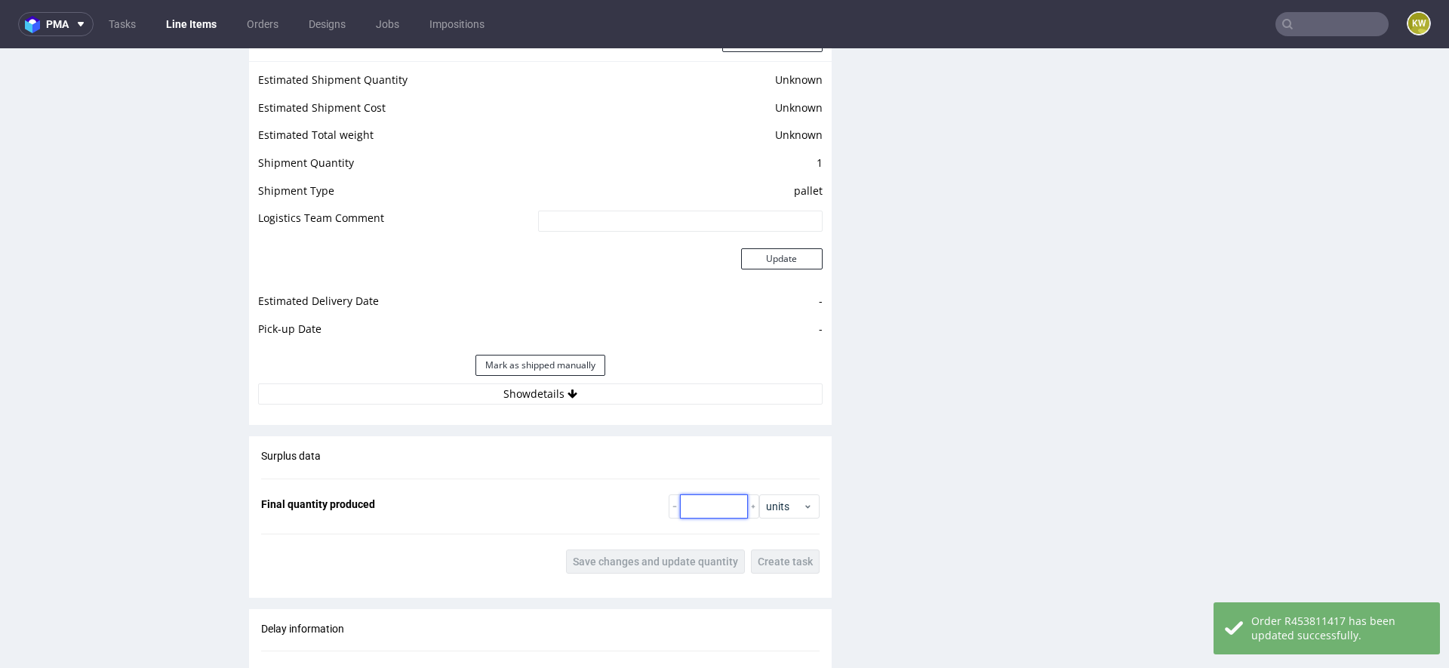
click at [726, 504] on input "number" at bounding box center [714, 506] width 68 height 24
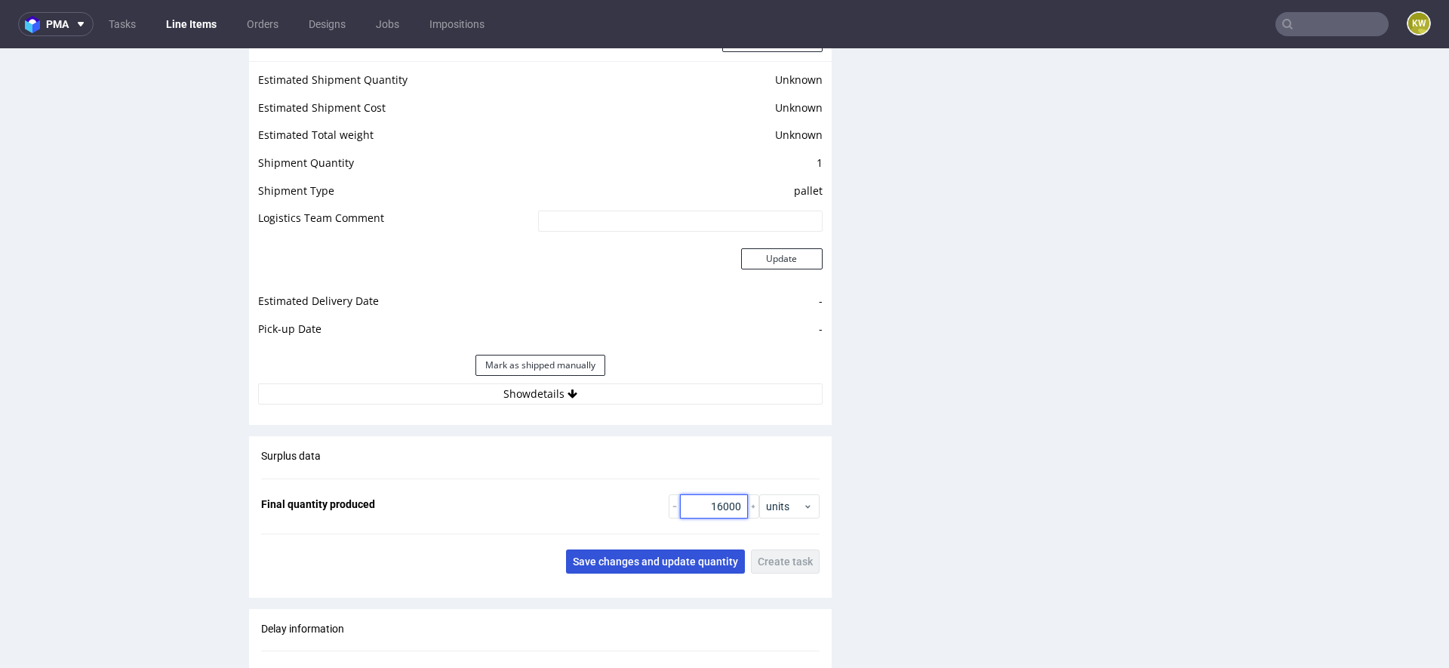
type input "16000"
click at [637, 559] on span "Save changes and update quantity" at bounding box center [655, 561] width 165 height 11
click at [1307, 26] on input "text" at bounding box center [1332, 24] width 113 height 24
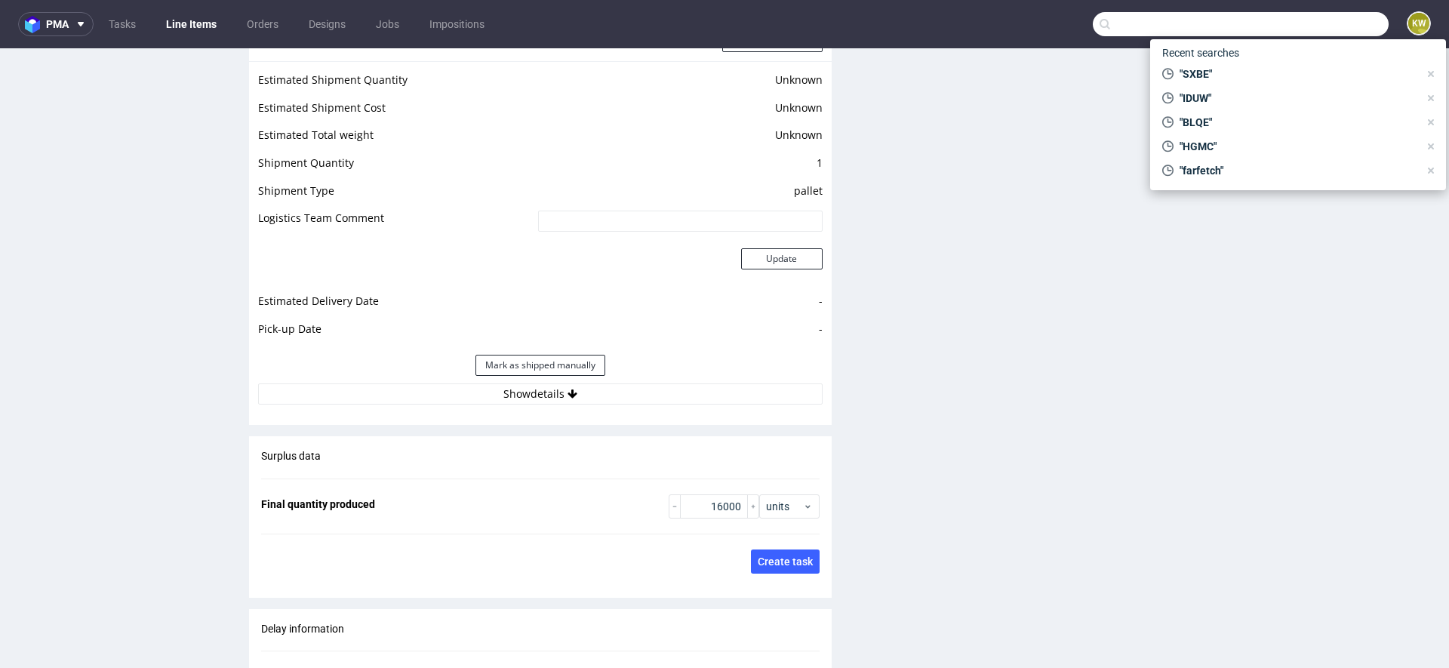
paste input "TSQX"
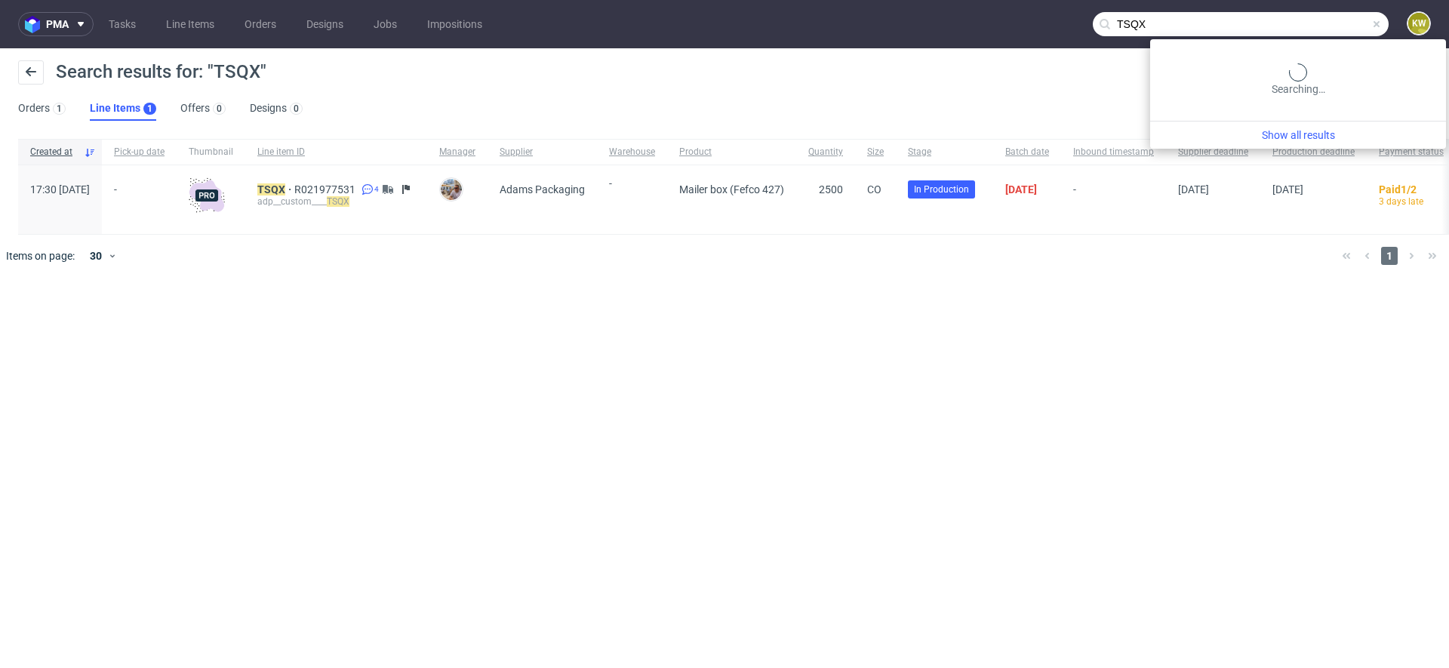
click at [1345, 26] on input "TSQX" at bounding box center [1241, 24] width 296 height 24
click at [1345, 24] on input "TSQX" at bounding box center [1241, 24] width 296 height 24
paste input "AQRO"
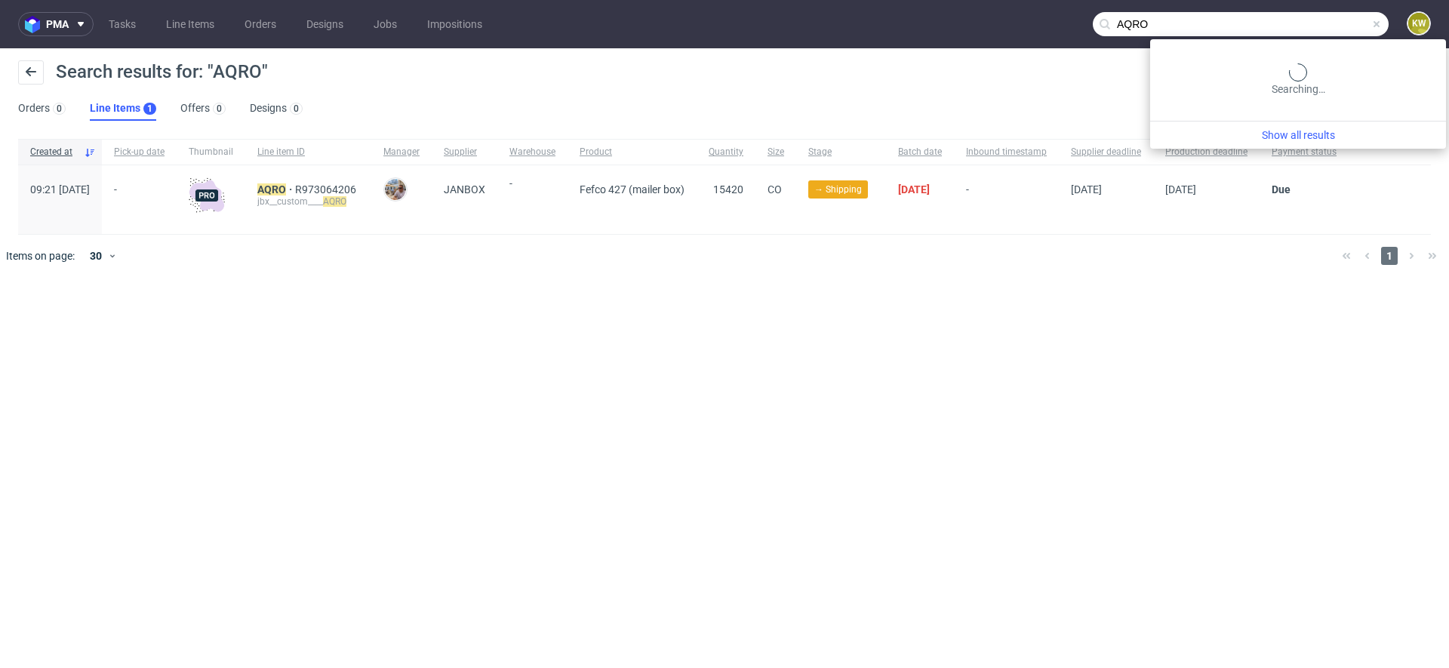
drag, startPoint x: 1346, startPoint y: 23, endPoint x: 1174, endPoint y: 23, distance: 172.8
click at [1180, 23] on input "AQRO" at bounding box center [1241, 24] width 296 height 24
type input "A"
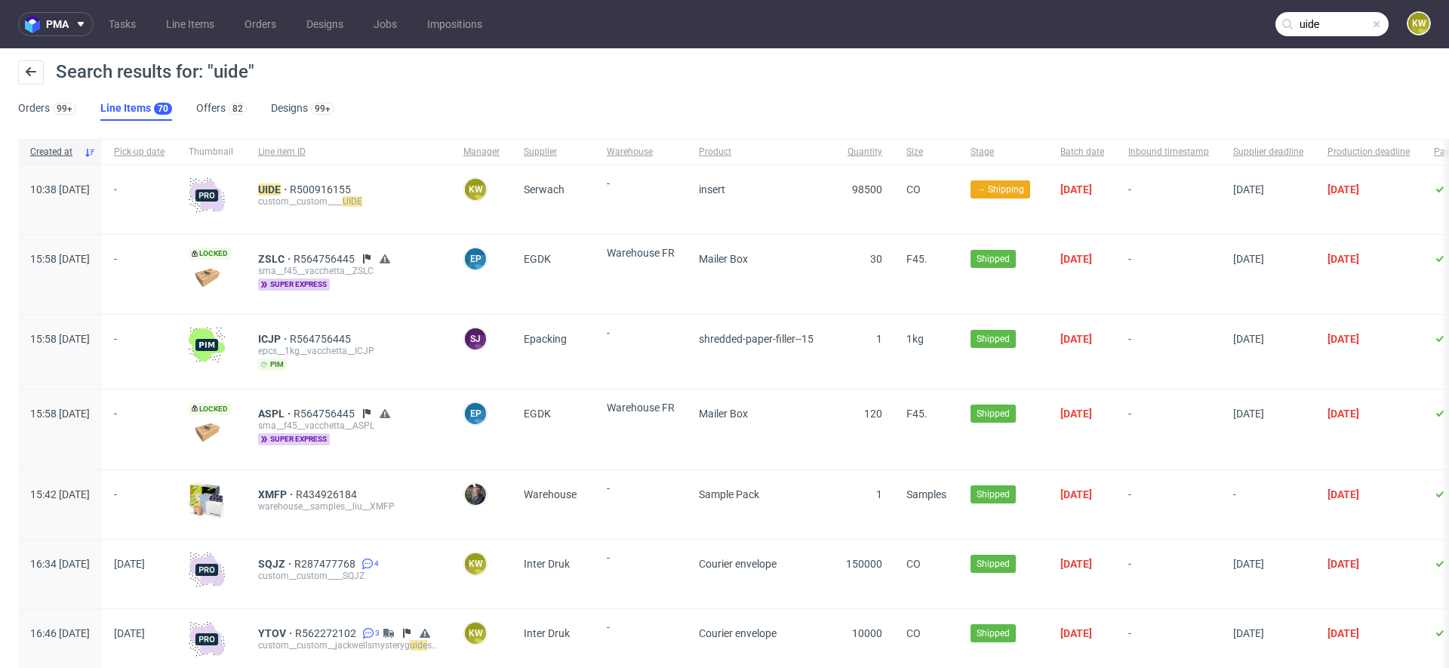
click at [1314, 38] on nav "pma Tasks Line Items Orders Designs Jobs Impositions uide KW" at bounding box center [724, 24] width 1449 height 48
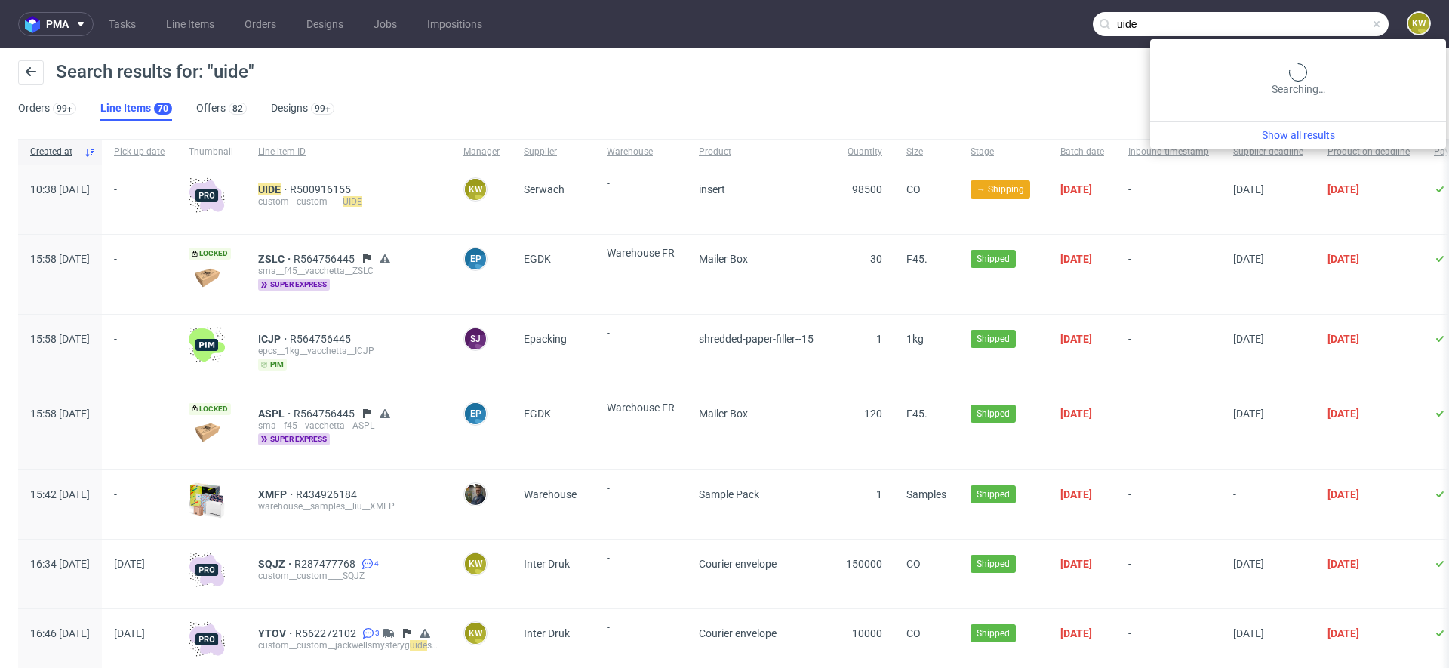
drag, startPoint x: 1314, startPoint y: 23, endPoint x: 1091, endPoint y: 22, distance: 223.4
click at [1110, 23] on input "uide" at bounding box center [1241, 24] width 296 height 24
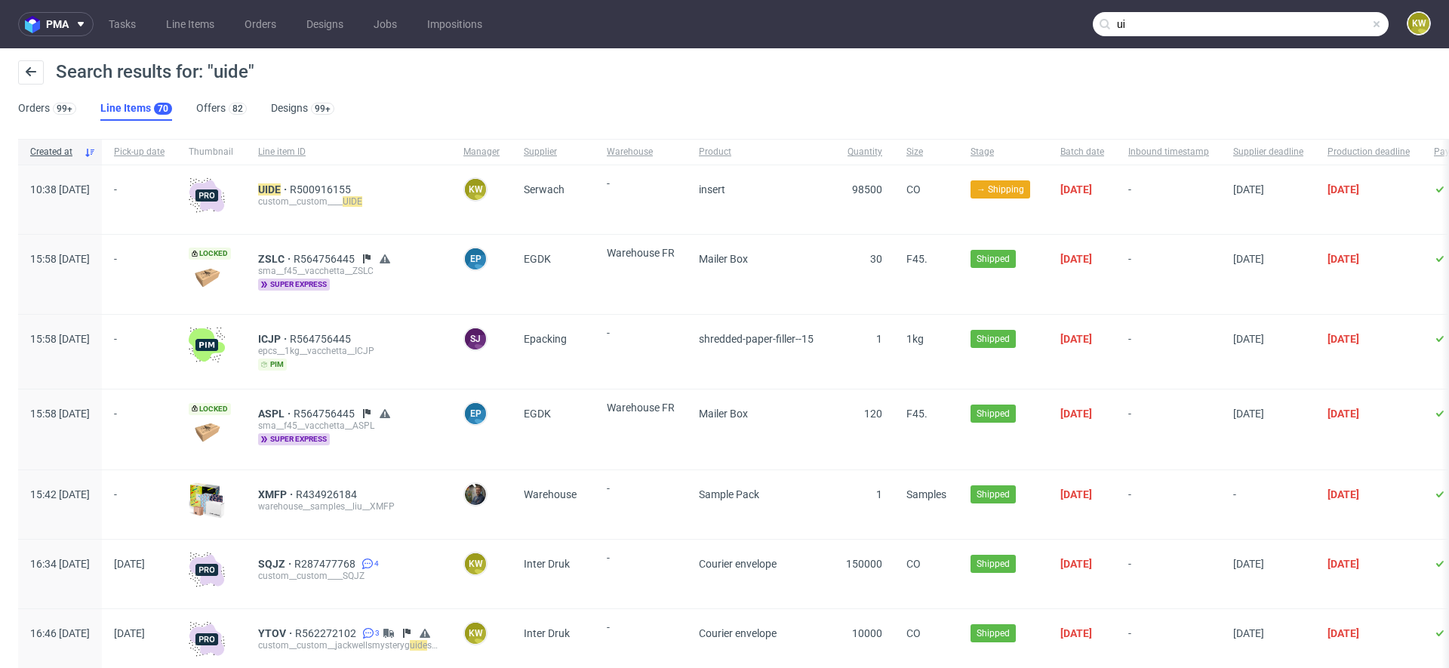
type input "u"
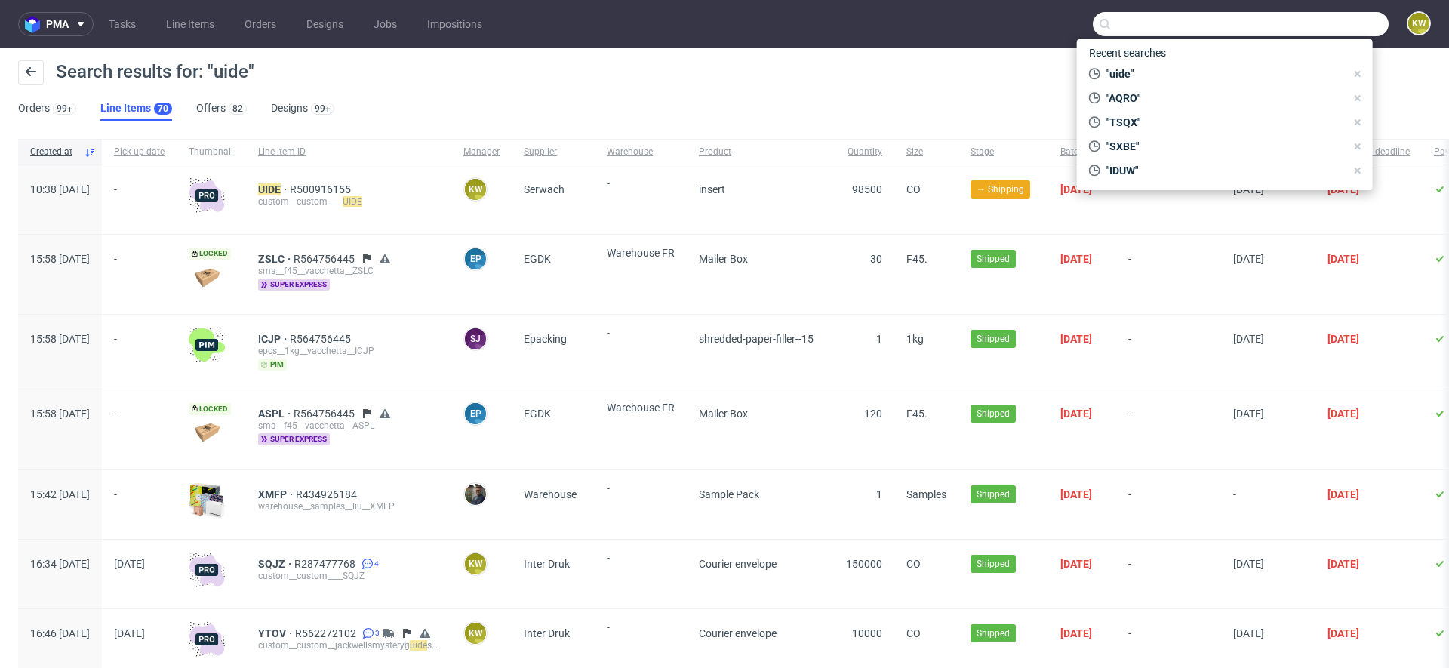
paste input "BLQE"
type input "BLQE"
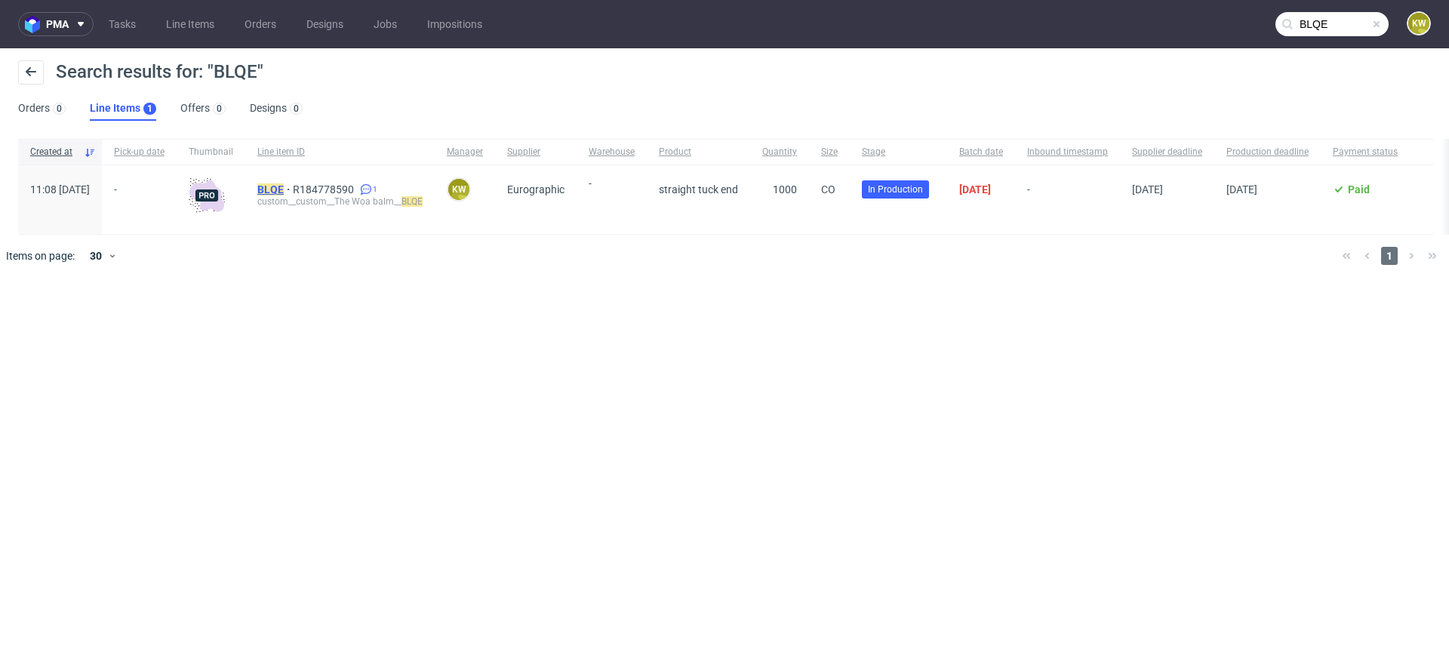
click at [284, 183] on mark "BLQE" at bounding box center [270, 189] width 26 height 12
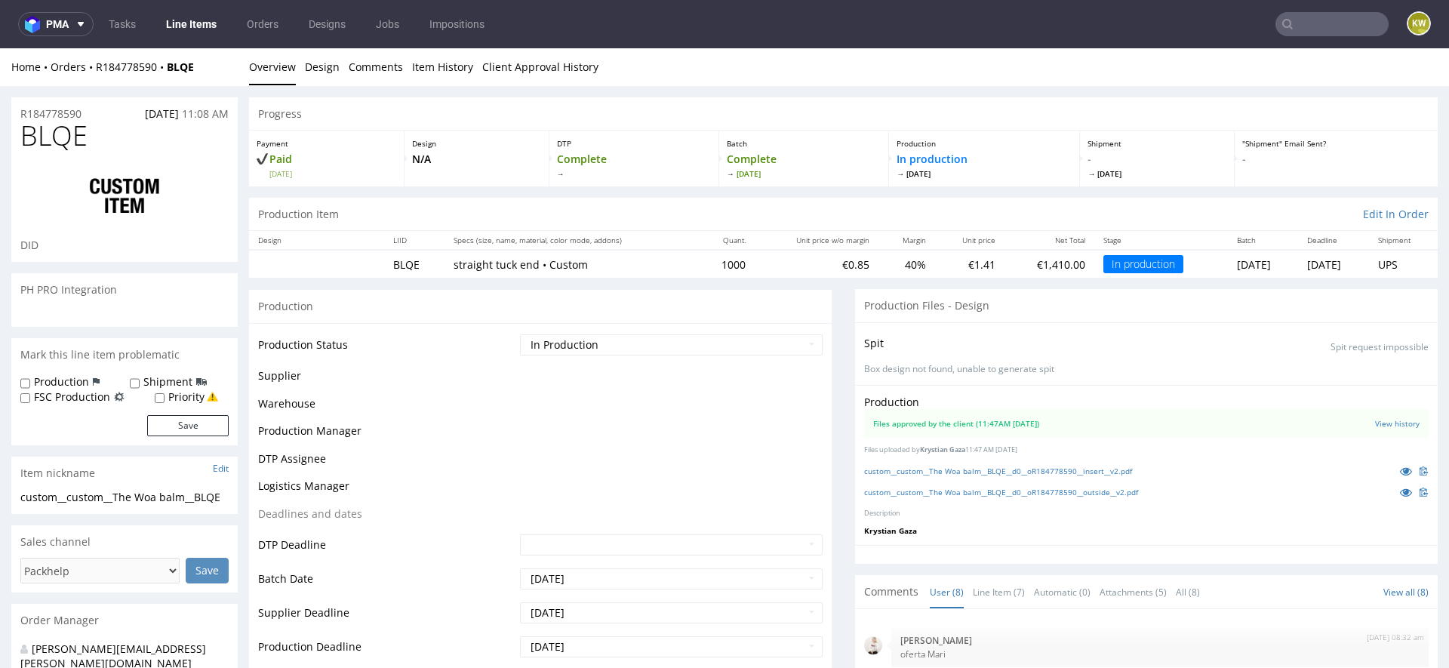
scroll to position [185, 0]
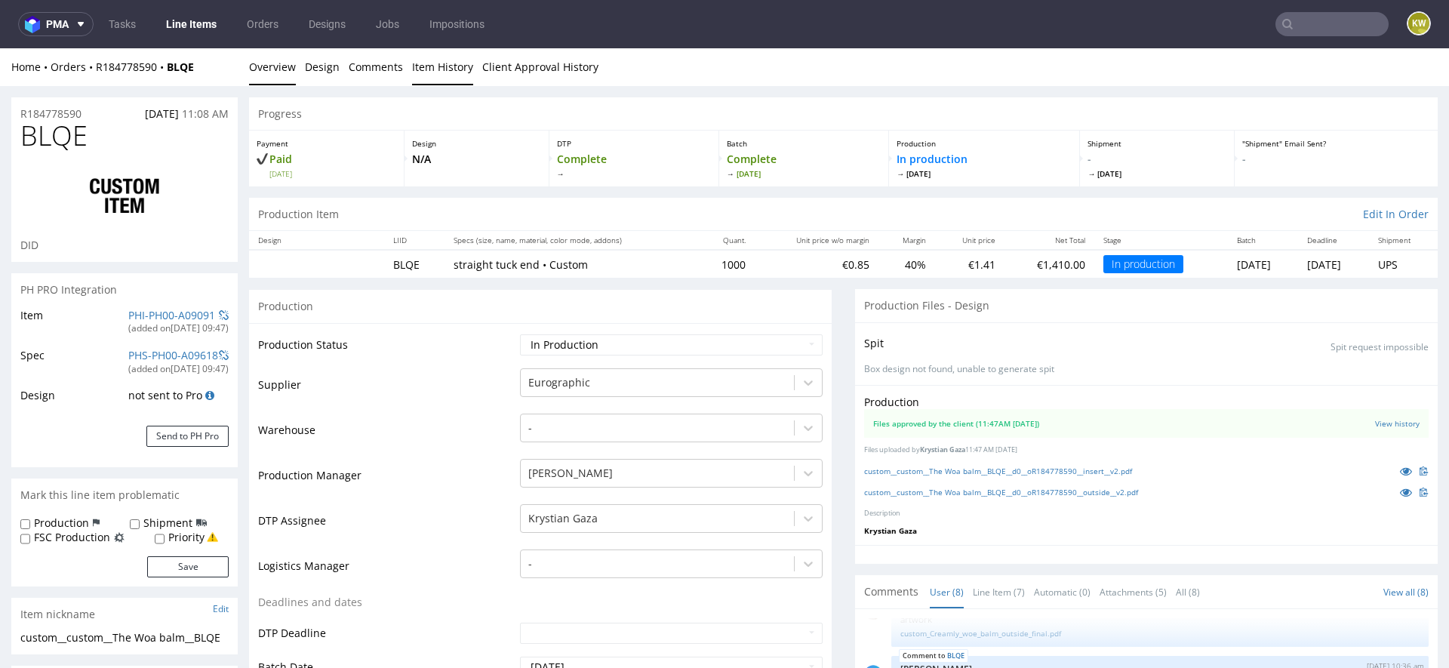
click at [436, 68] on link "Item History" at bounding box center [442, 66] width 61 height 37
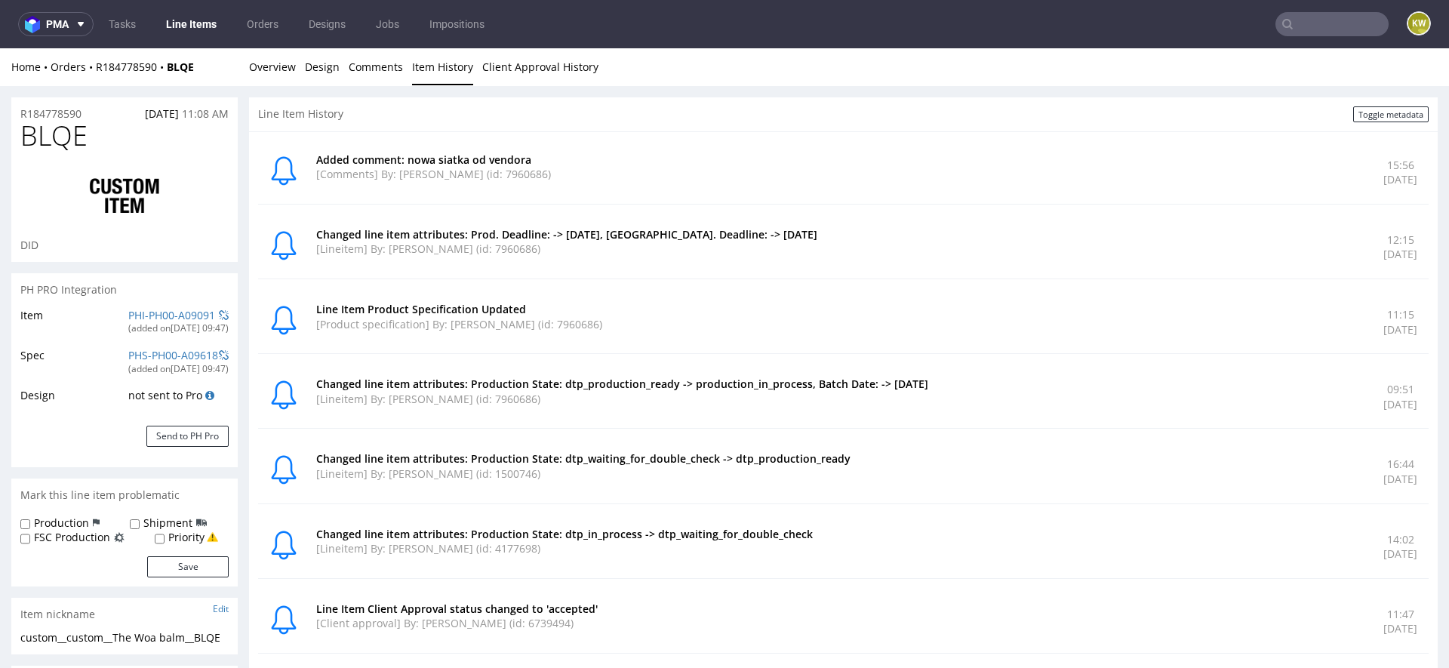
click at [182, 22] on link "Line Items" at bounding box center [191, 24] width 69 height 24
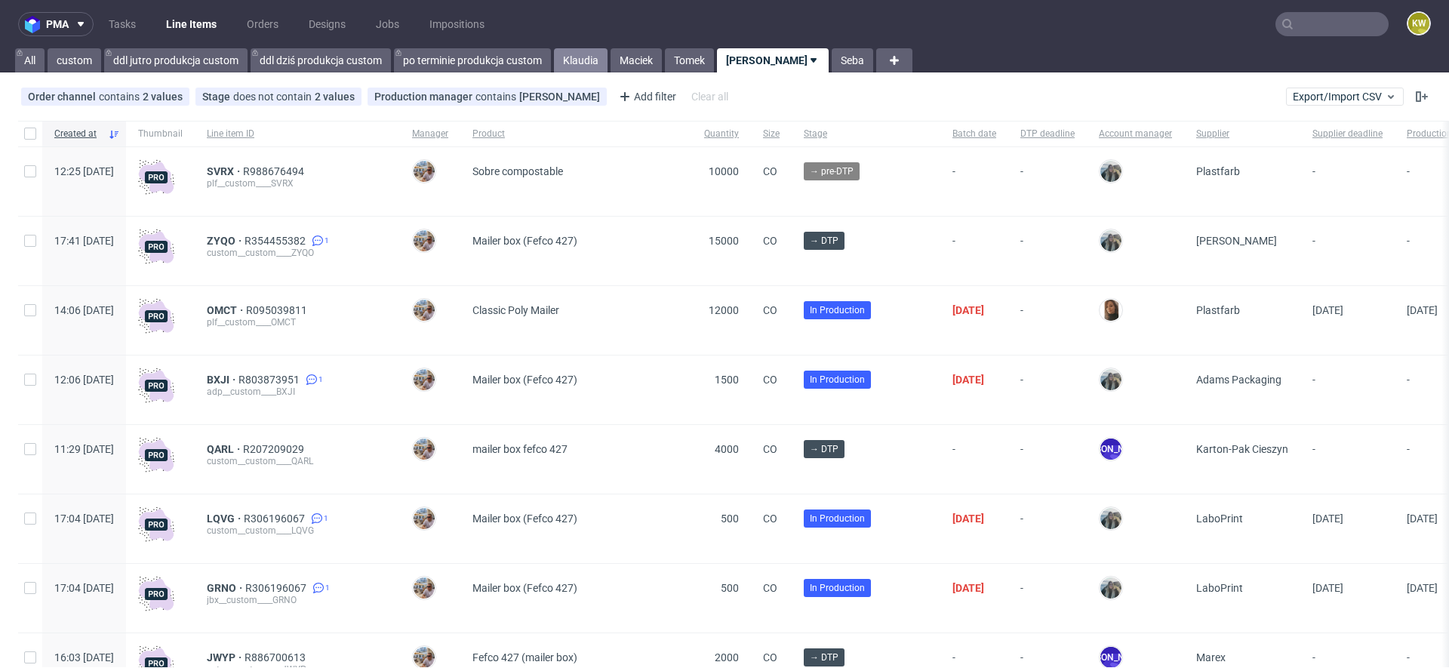
click at [586, 65] on link "Klaudia" at bounding box center [581, 60] width 54 height 24
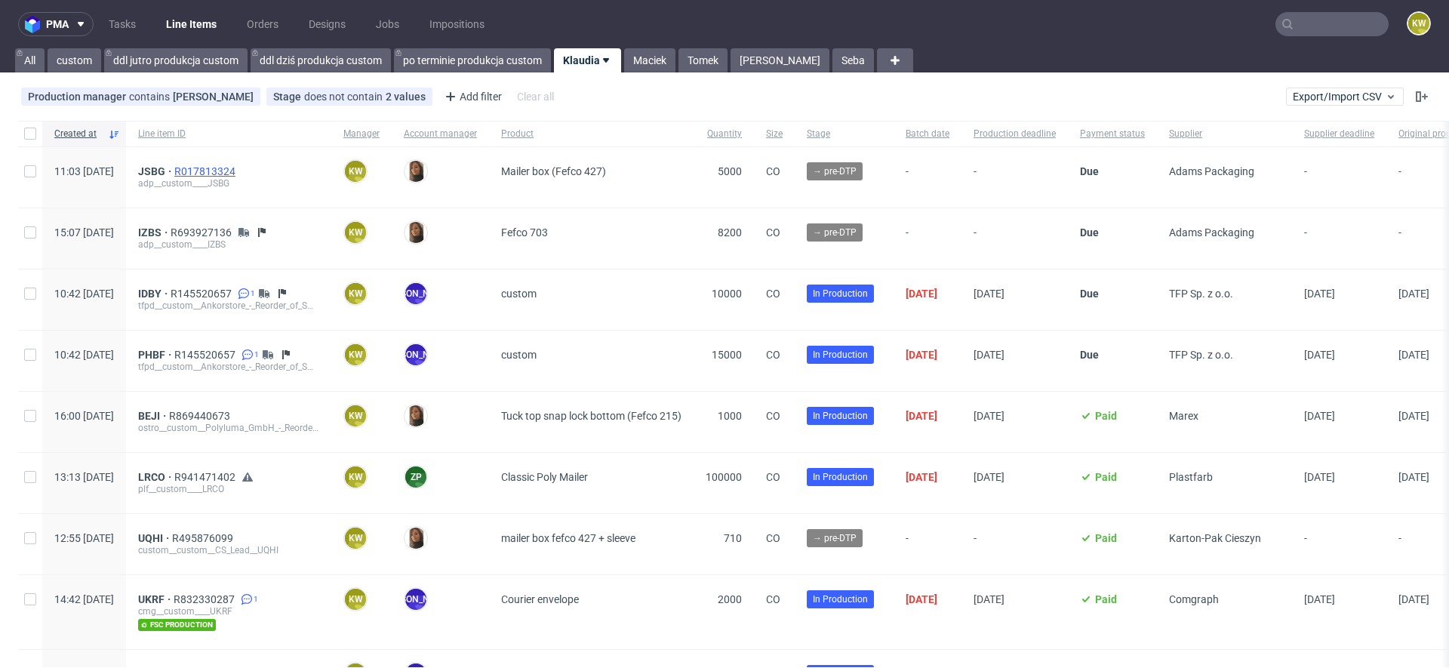
click at [239, 171] on span "R017813324" at bounding box center [206, 171] width 64 height 12
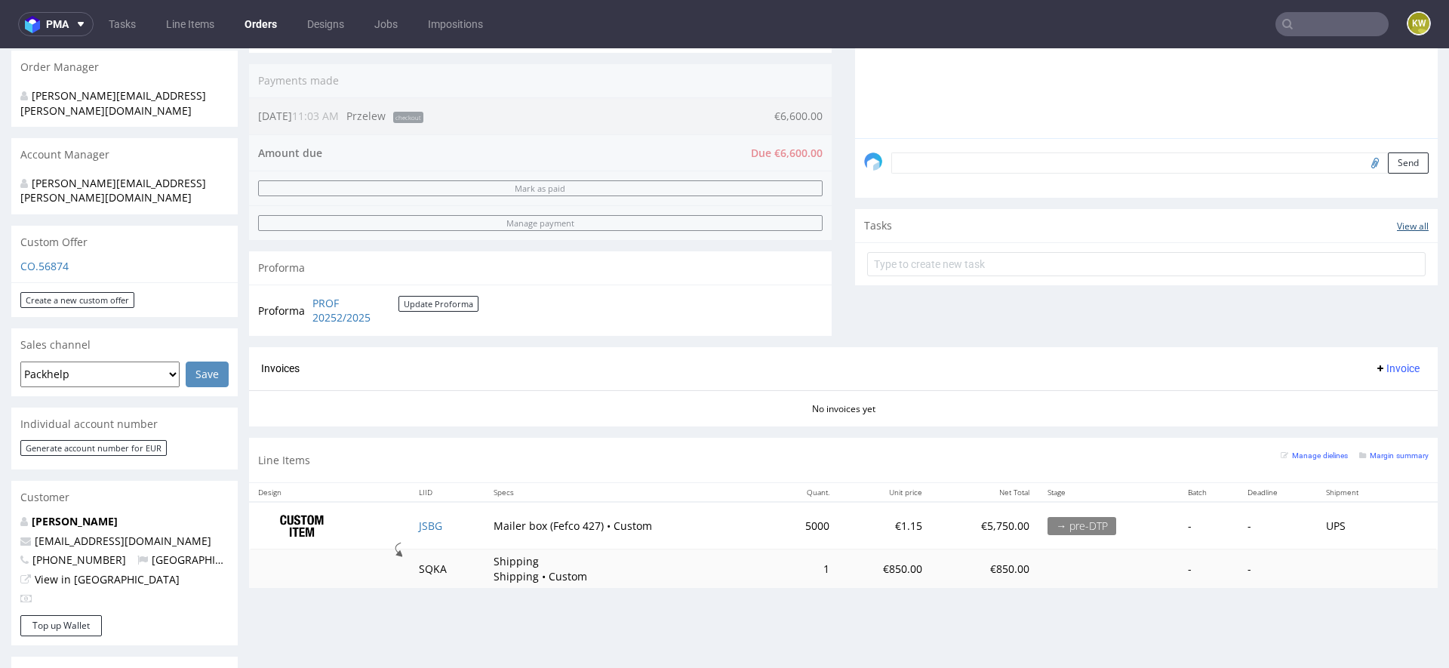
scroll to position [429, 0]
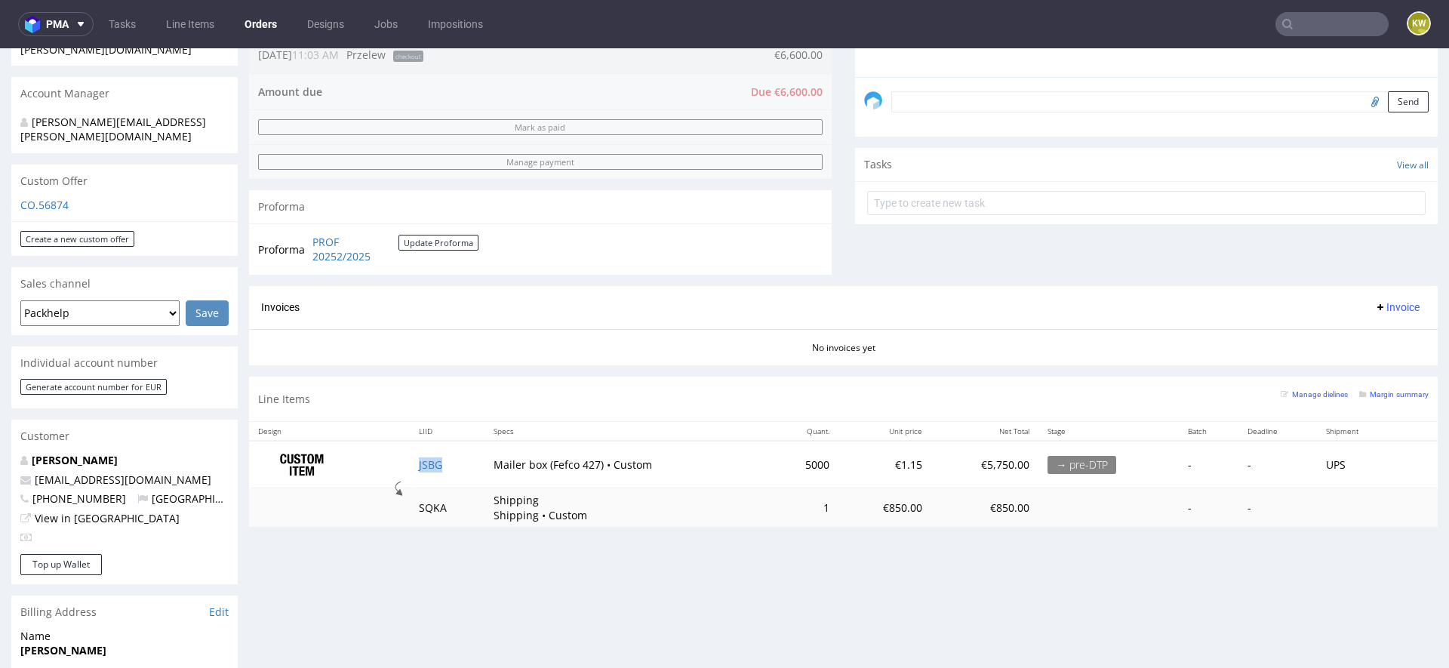
click at [457, 463] on td "JSBG" at bounding box center [447, 465] width 75 height 48
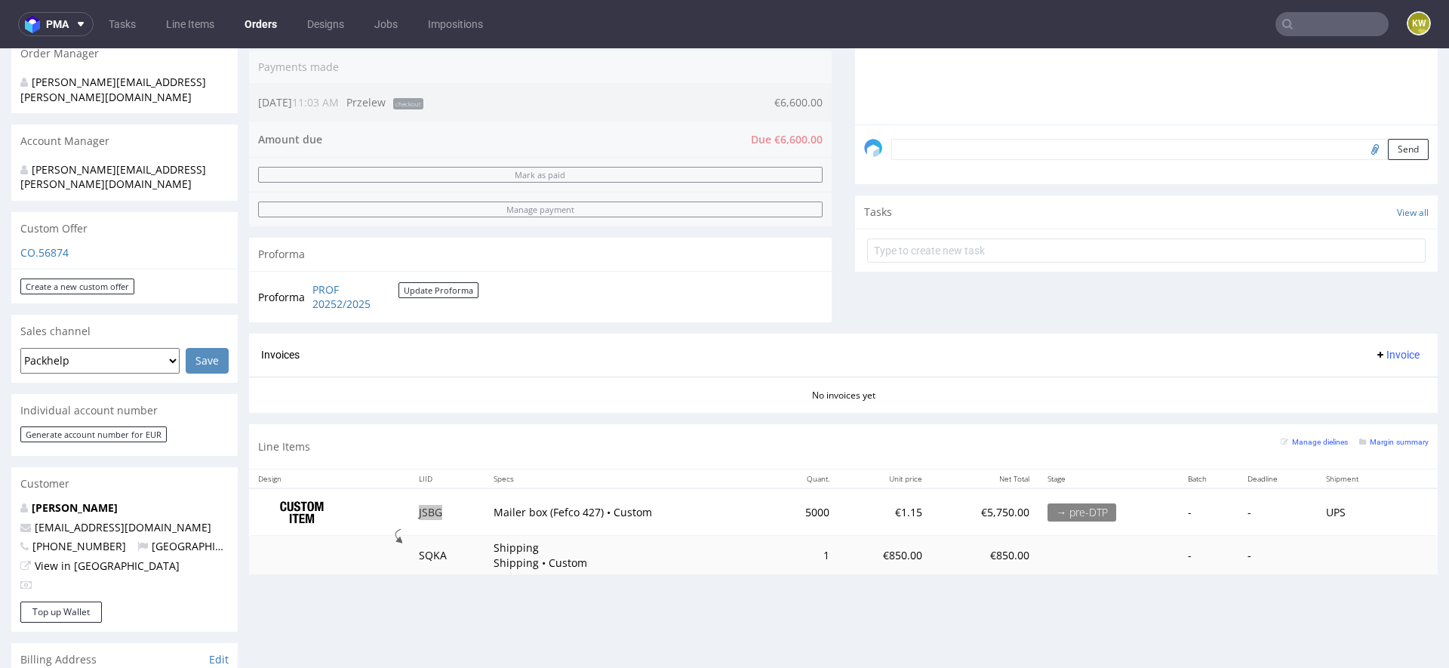
scroll to position [426, 0]
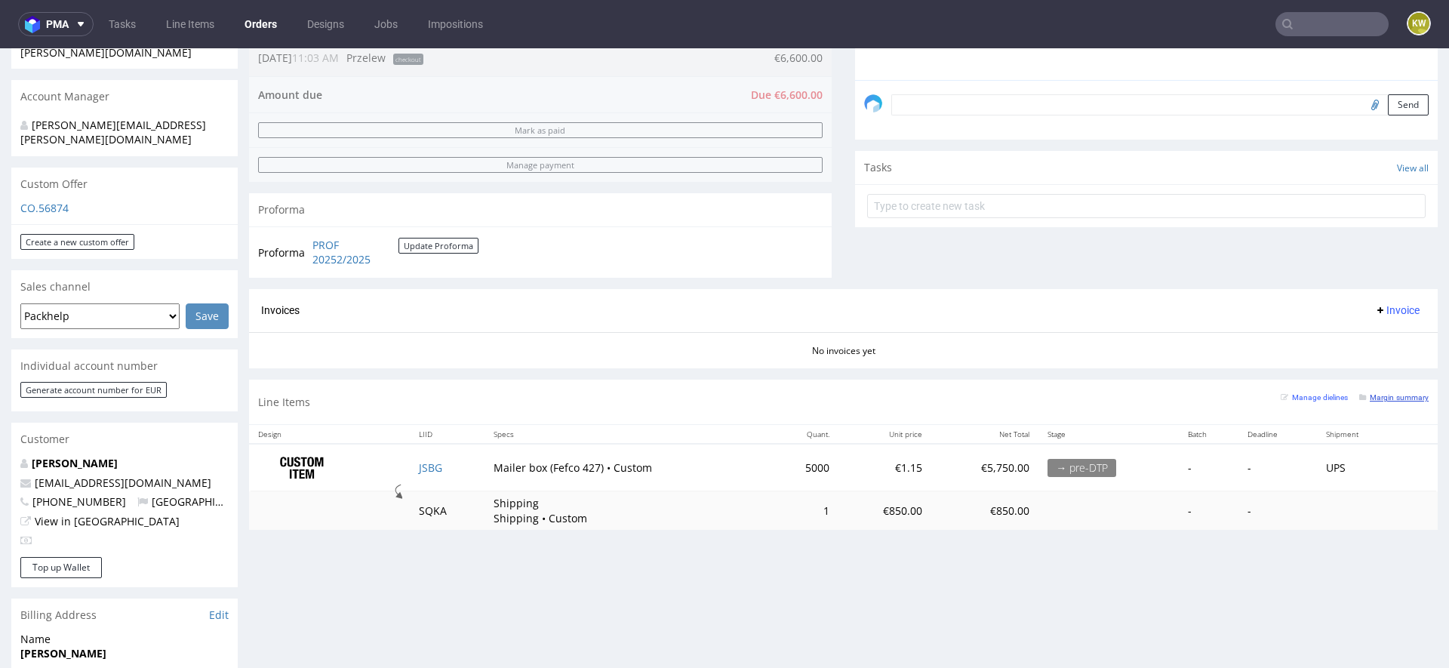
click at [1393, 396] on small "Margin summary" at bounding box center [1393, 397] width 69 height 8
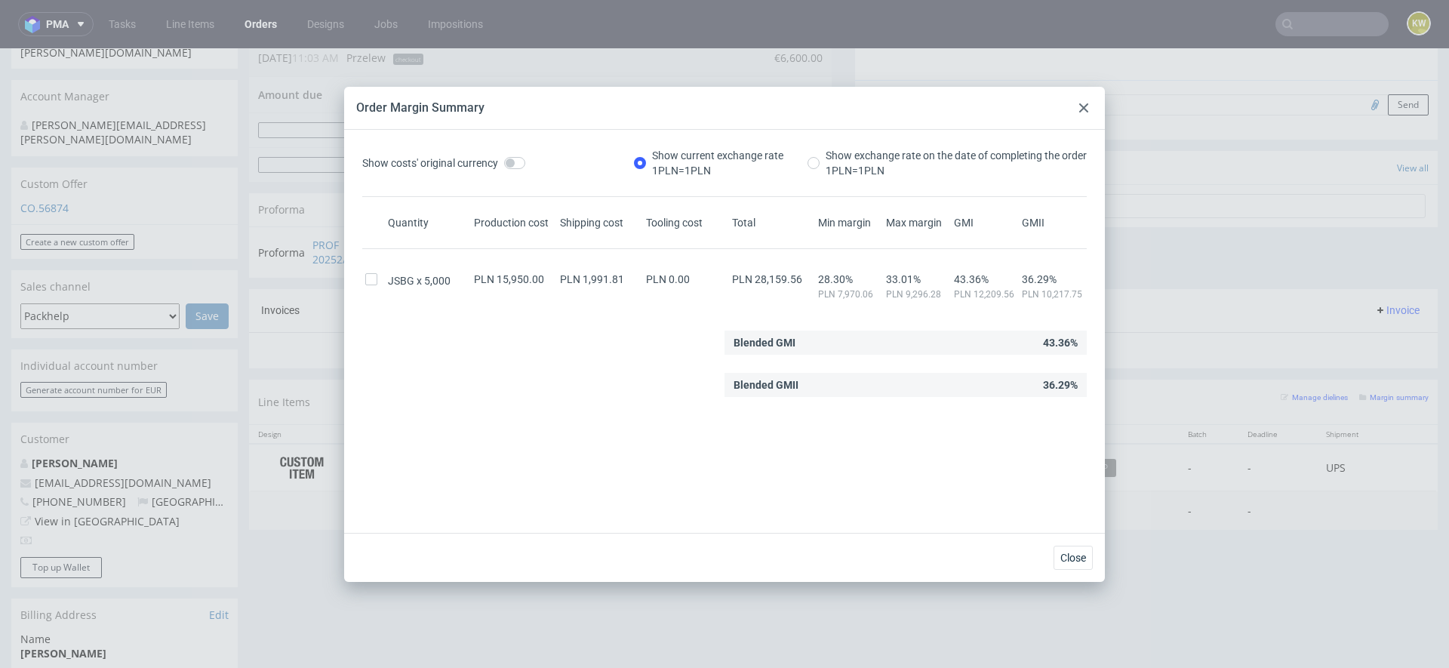
click at [776, 278] on span "PLN 28,159.56" at bounding box center [767, 279] width 70 height 12
copy span "28,159.56"
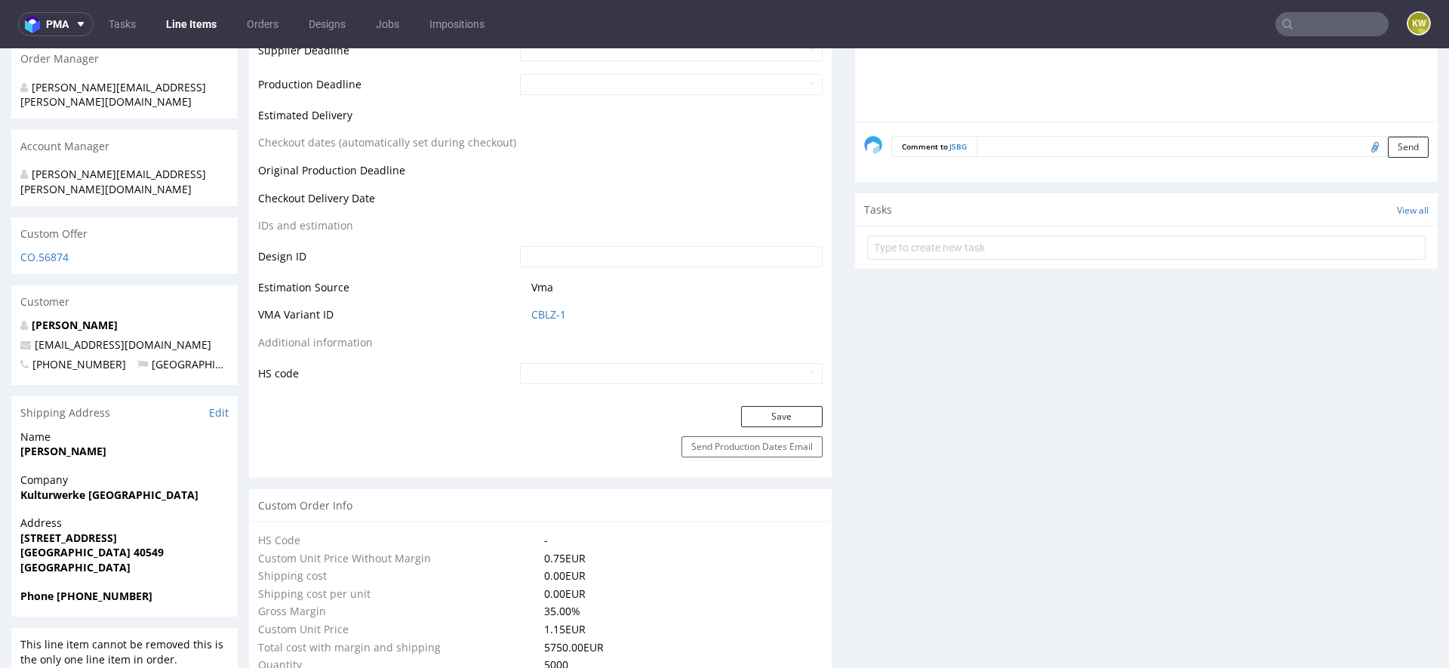
scroll to position [704, 0]
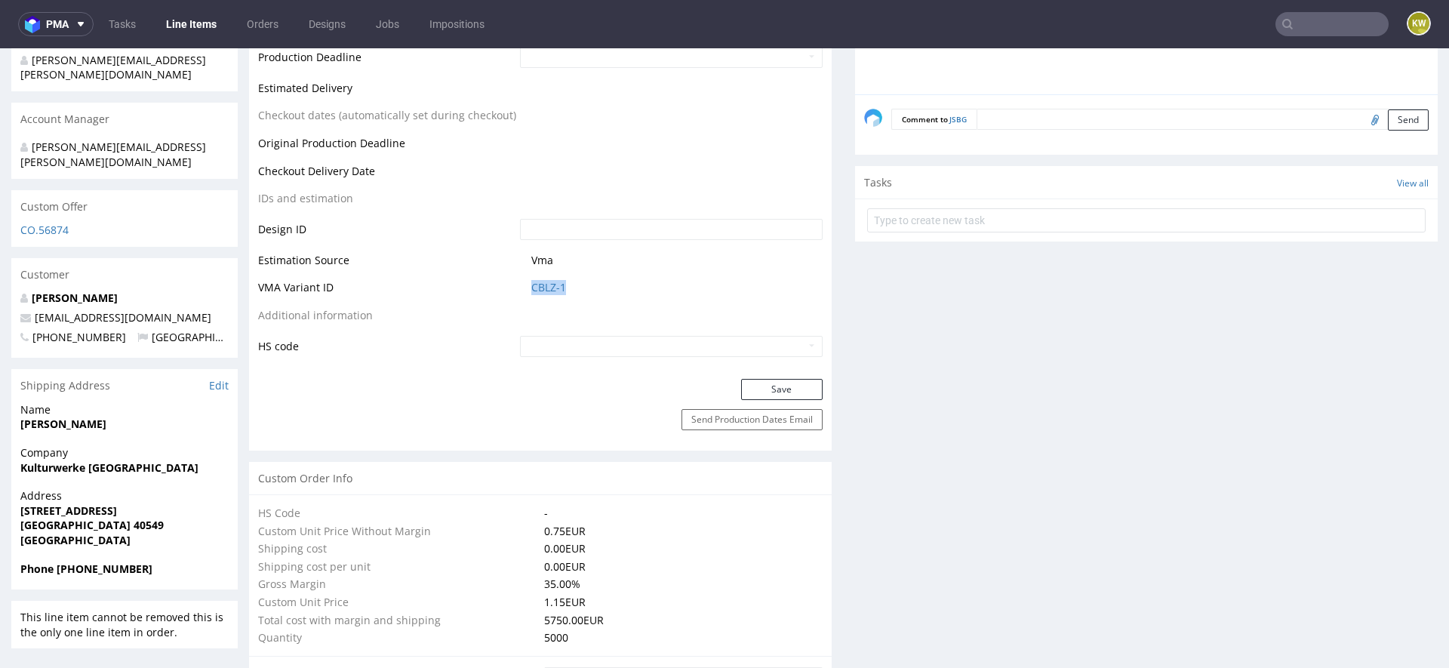
drag, startPoint x: 577, startPoint y: 285, endPoint x: 519, endPoint y: 291, distance: 57.8
click at [520, 291] on td "CBLZ-1" at bounding box center [669, 293] width 306 height 28
copy link "CBLZ-1"
click at [541, 284] on link "CBLZ-1" at bounding box center [548, 287] width 35 height 15
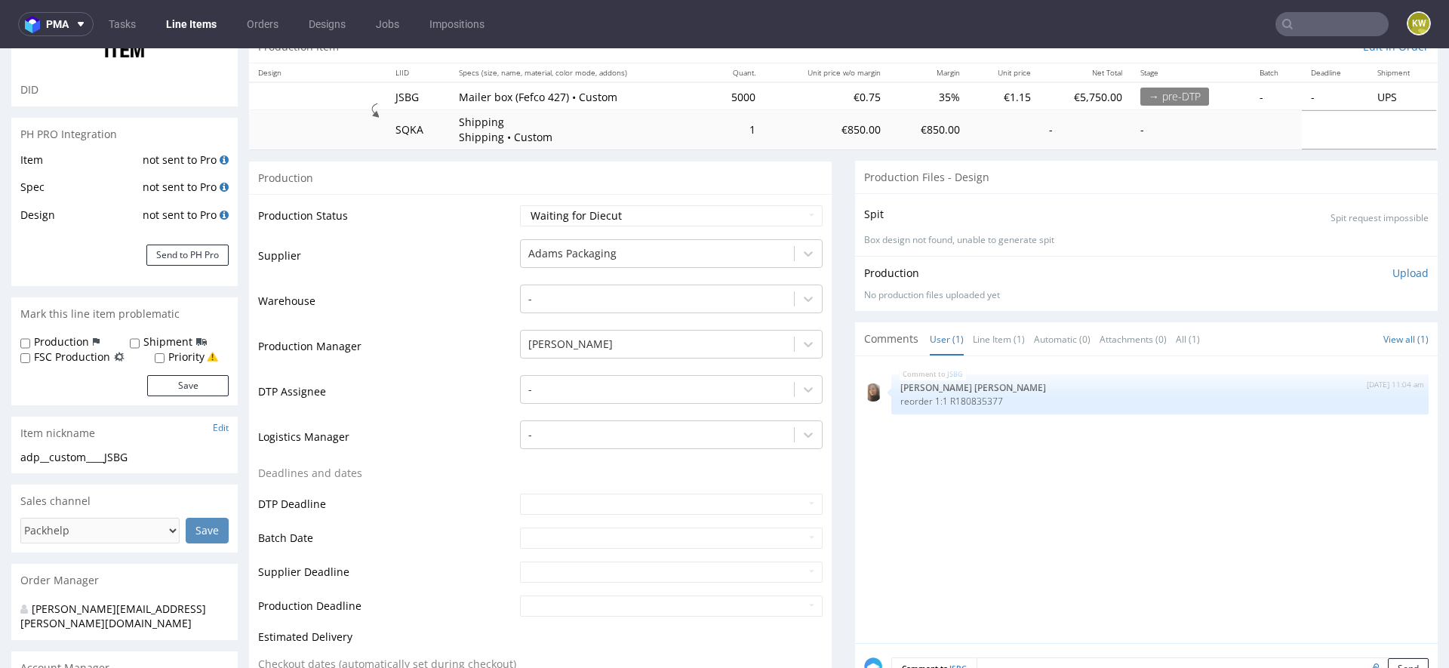
scroll to position [0, 0]
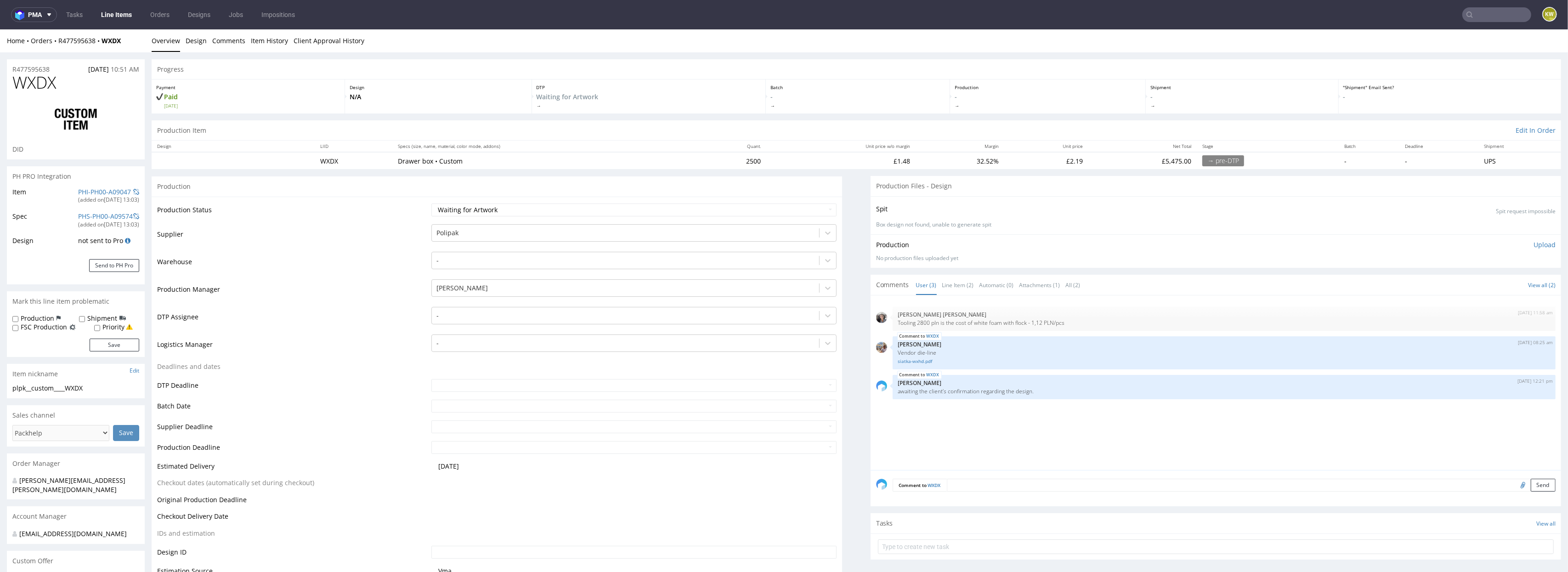
scroll to position [45, 0]
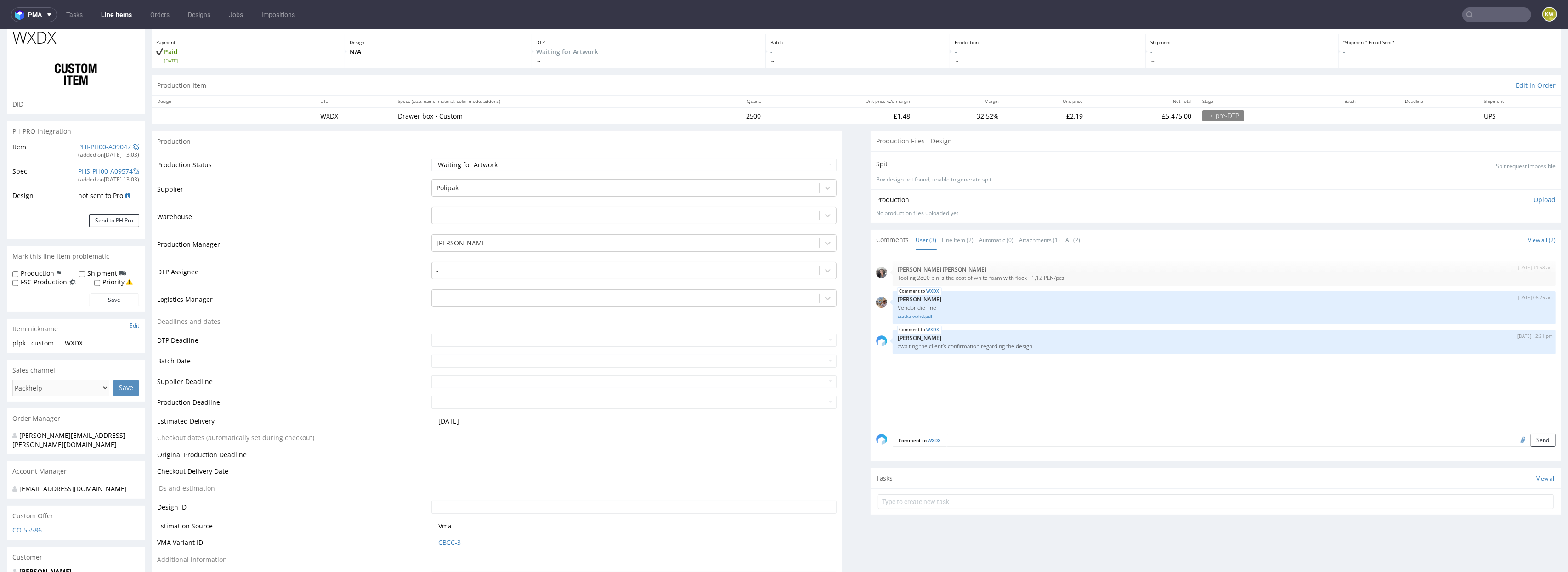
click at [368, 259] on td "Production Manager" at bounding box center [293, 246] width 272 height 27
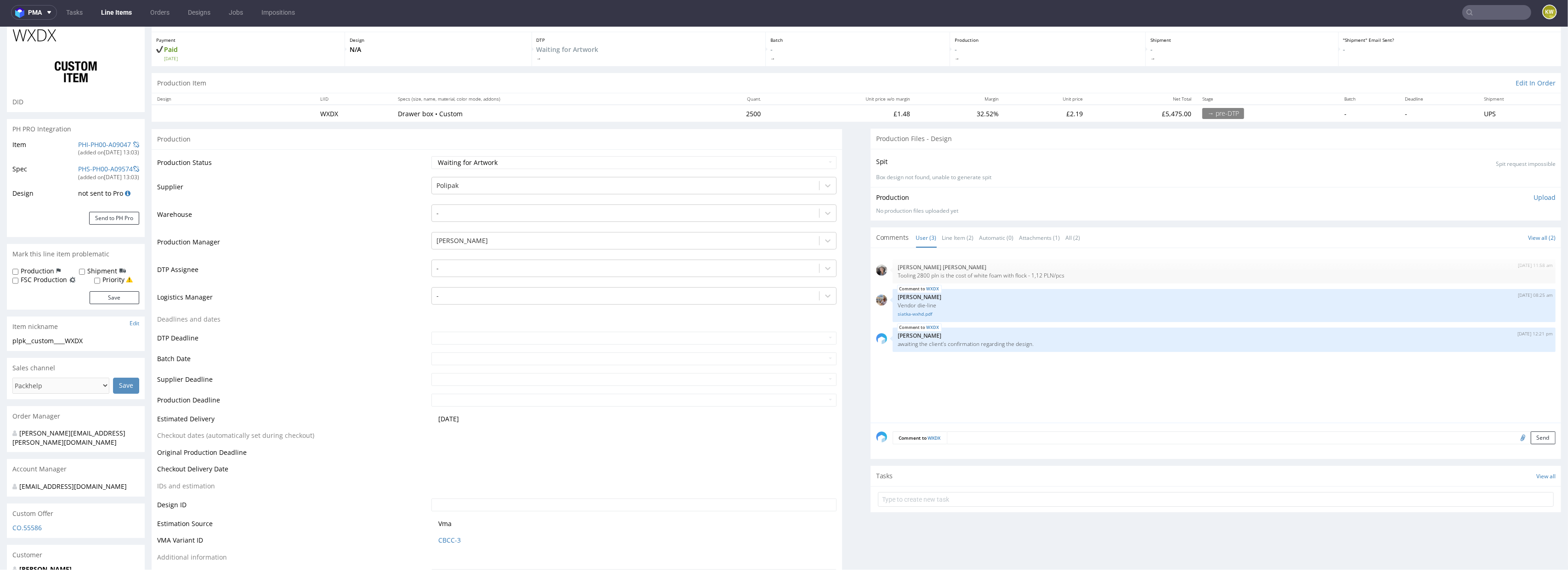
scroll to position [0, 0]
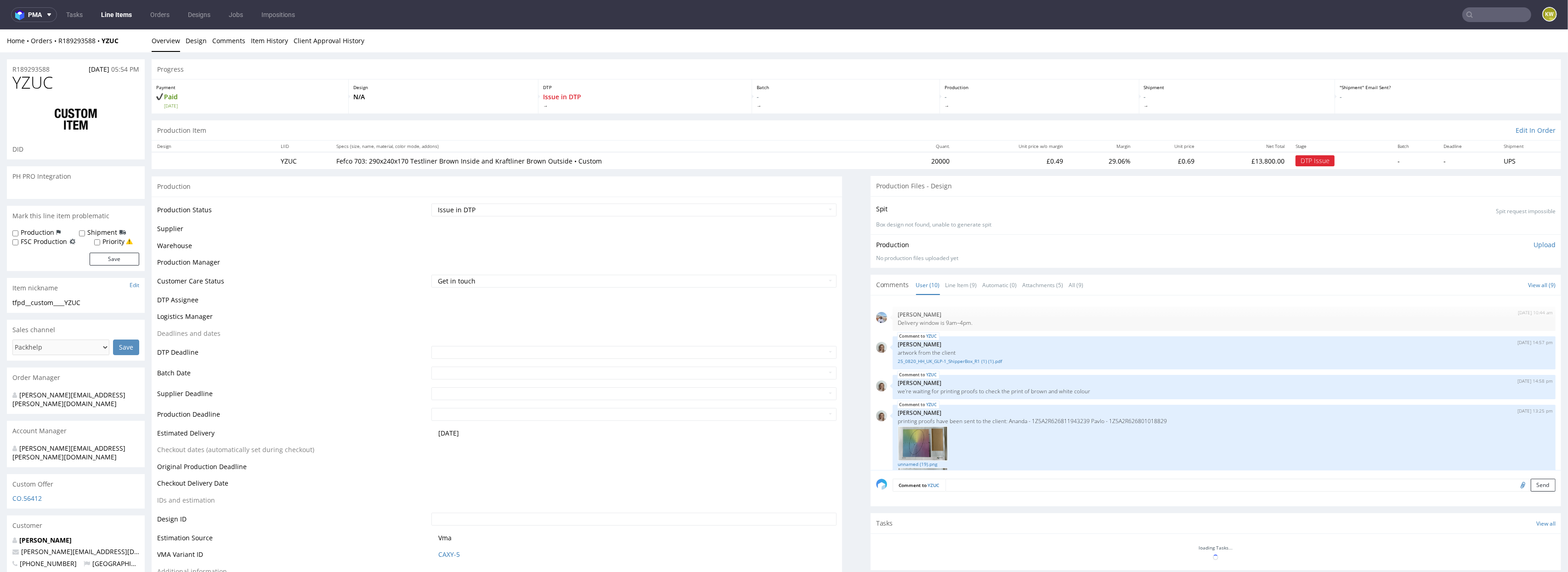
scroll to position [296, 0]
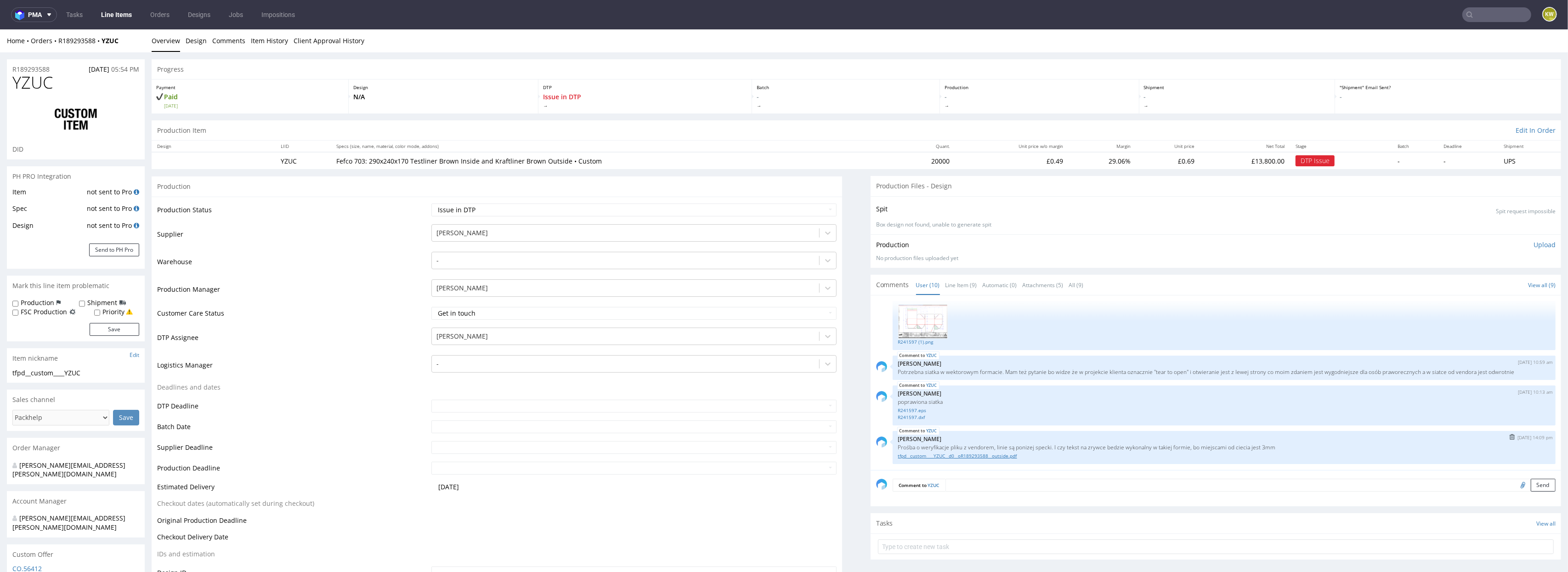
click at [995, 456] on link "tfpd__custom____YZUC__d0__oR189293588__outside.pdf" at bounding box center [1224, 455] width 652 height 7
click at [1057, 443] on div "YZUC [DATE] 14:09 pm [PERSON_NAME] Prośba o weryfikacje pliku z vendorem, linie…" at bounding box center [1224, 447] width 663 height 33
click at [1057, 444] on div "YZUC [DATE] 14:09 pm [PERSON_NAME] Prośba o weryfikacje pliku z vendorem, linie…" at bounding box center [1224, 447] width 663 height 33
click at [1057, 447] on p "Prośba o weryfikacje pliku z vendorem, linie są ponizej specki. I czy tekst na …" at bounding box center [1224, 447] width 652 height 7
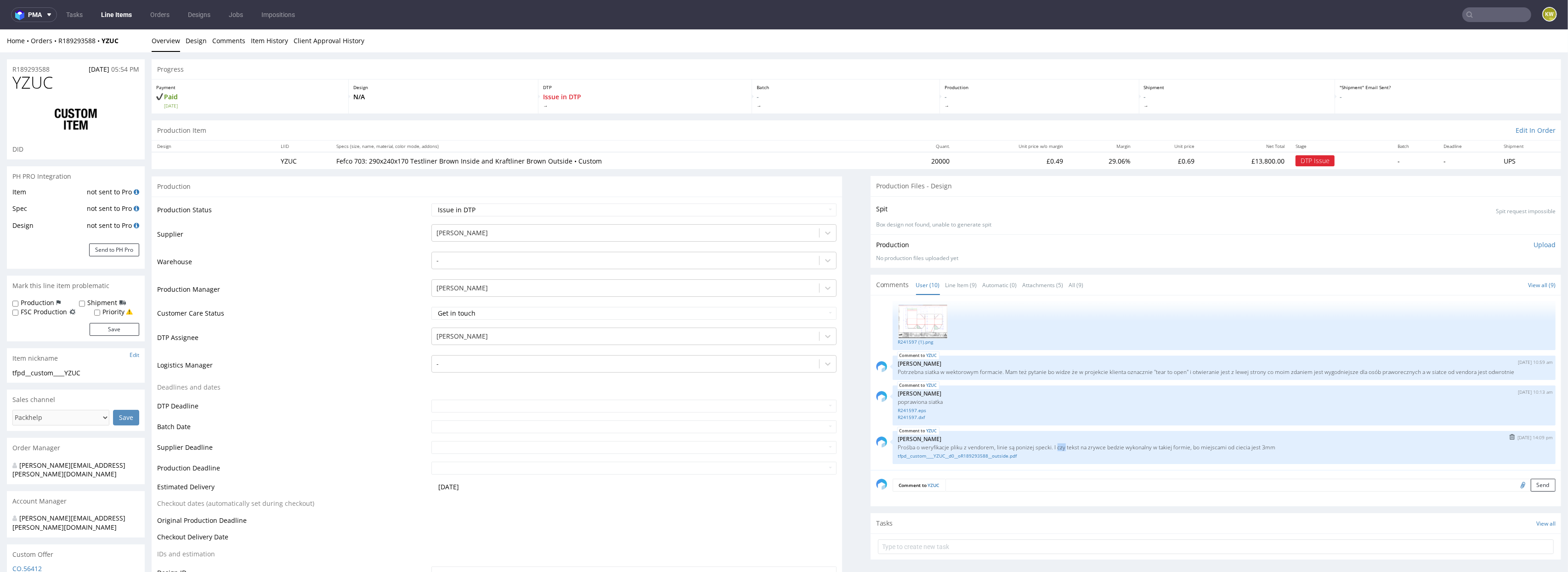
click at [1057, 447] on p "Prośba o weryfikacje pliku z vendorem, linie są ponizej specki. I czy tekst na …" at bounding box center [1224, 447] width 652 height 7
copy p "Prośba o weryfikacje pliku z vendorem, linie są ponizej specki. I czy tekst na …"
